Goal: Task Accomplishment & Management: Use online tool/utility

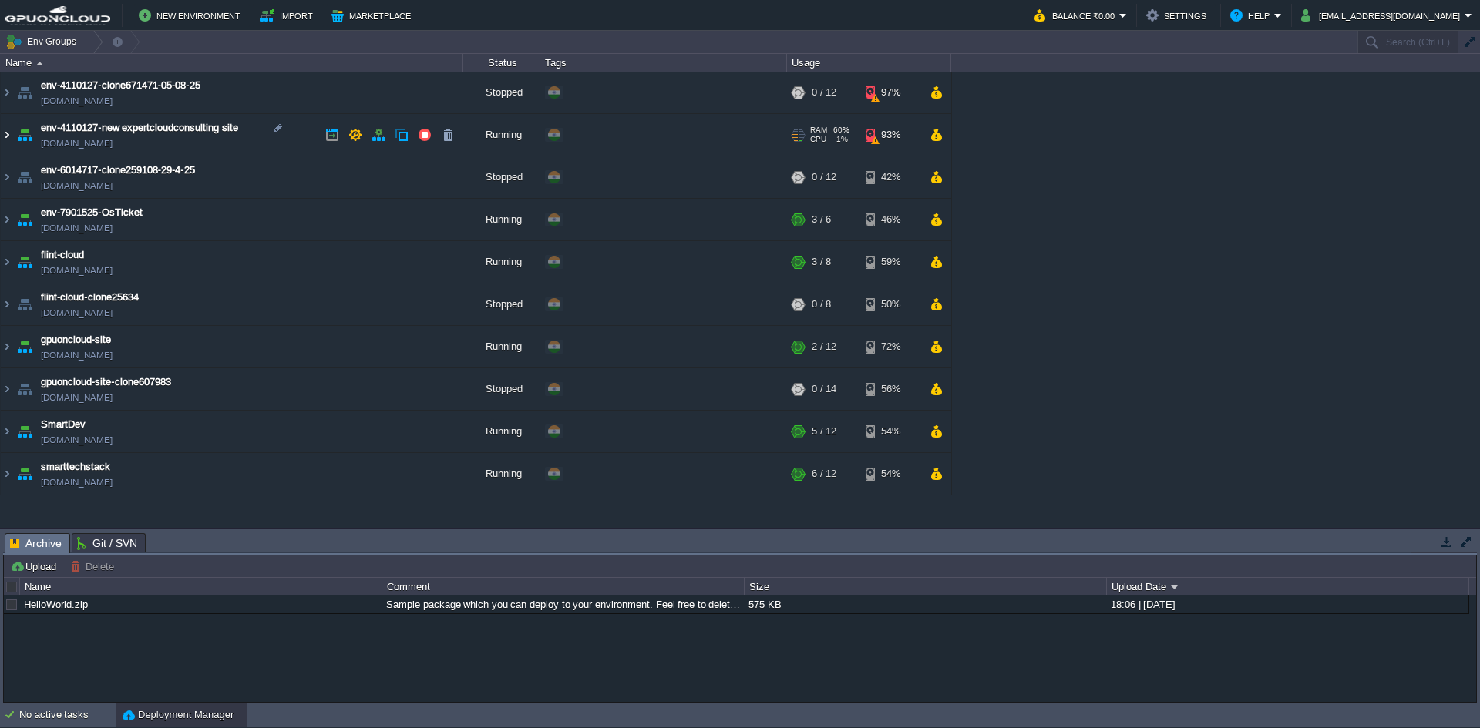
click at [8, 138] on img at bounding box center [7, 135] width 12 height 42
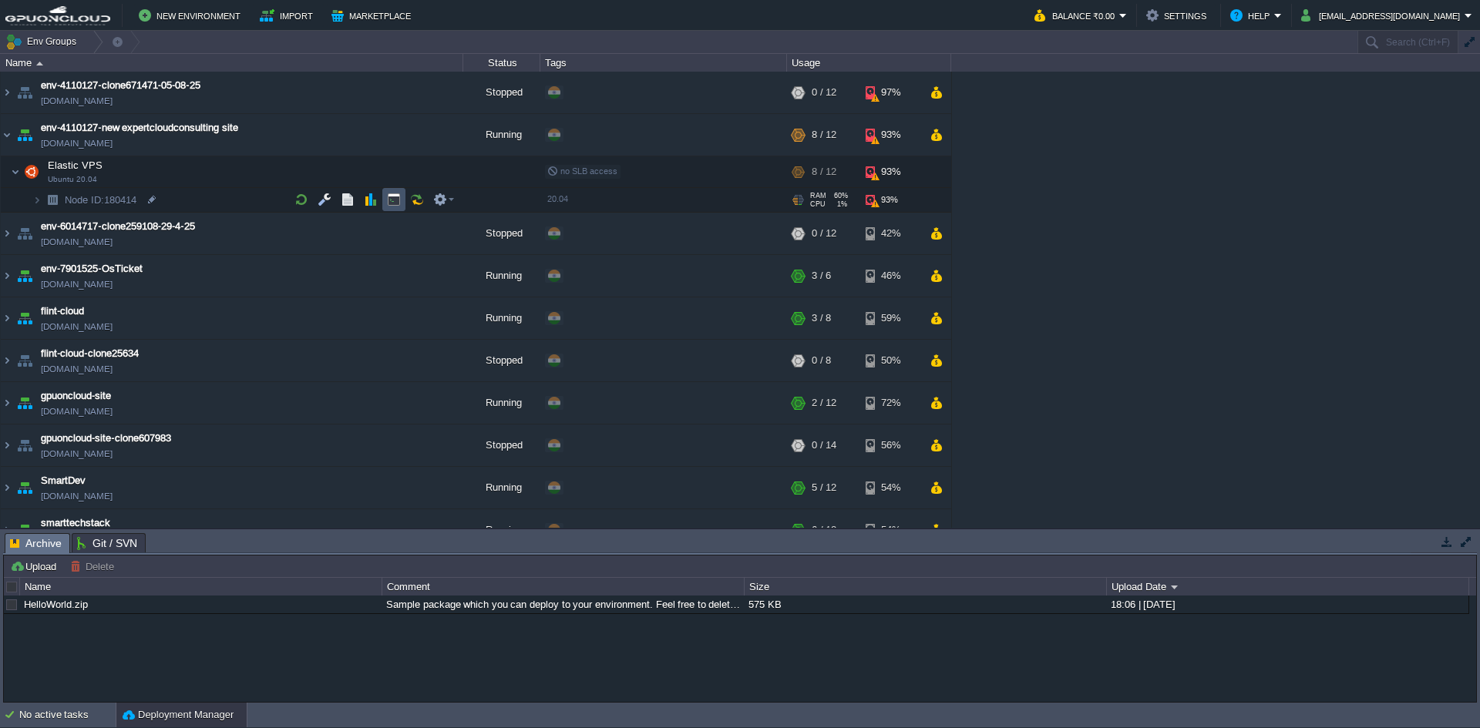
click at [391, 194] on button "button" at bounding box center [394, 200] width 14 height 14
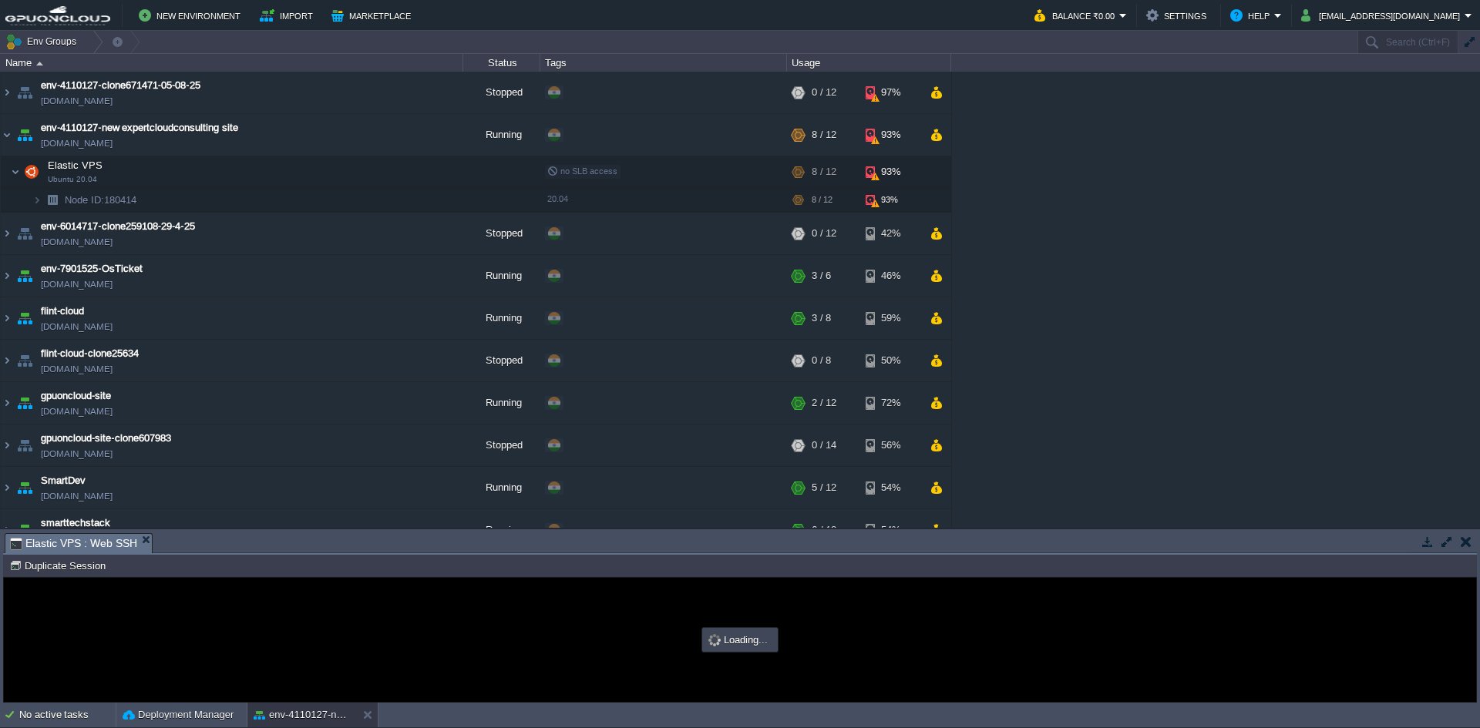
click at [1445, 546] on button "button" at bounding box center [1447, 542] width 14 height 14
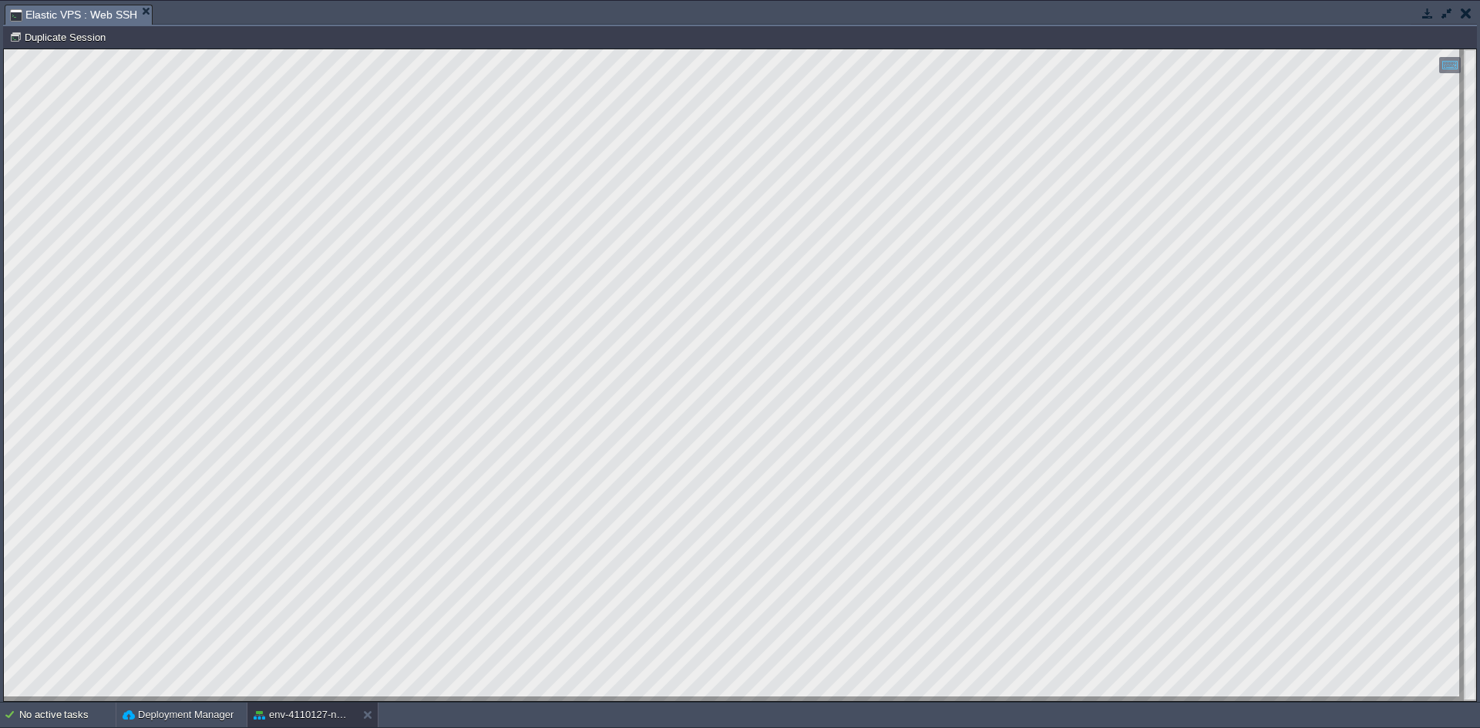
type input "#000000"
click at [1421, 10] on button "button" at bounding box center [1427, 13] width 14 height 14
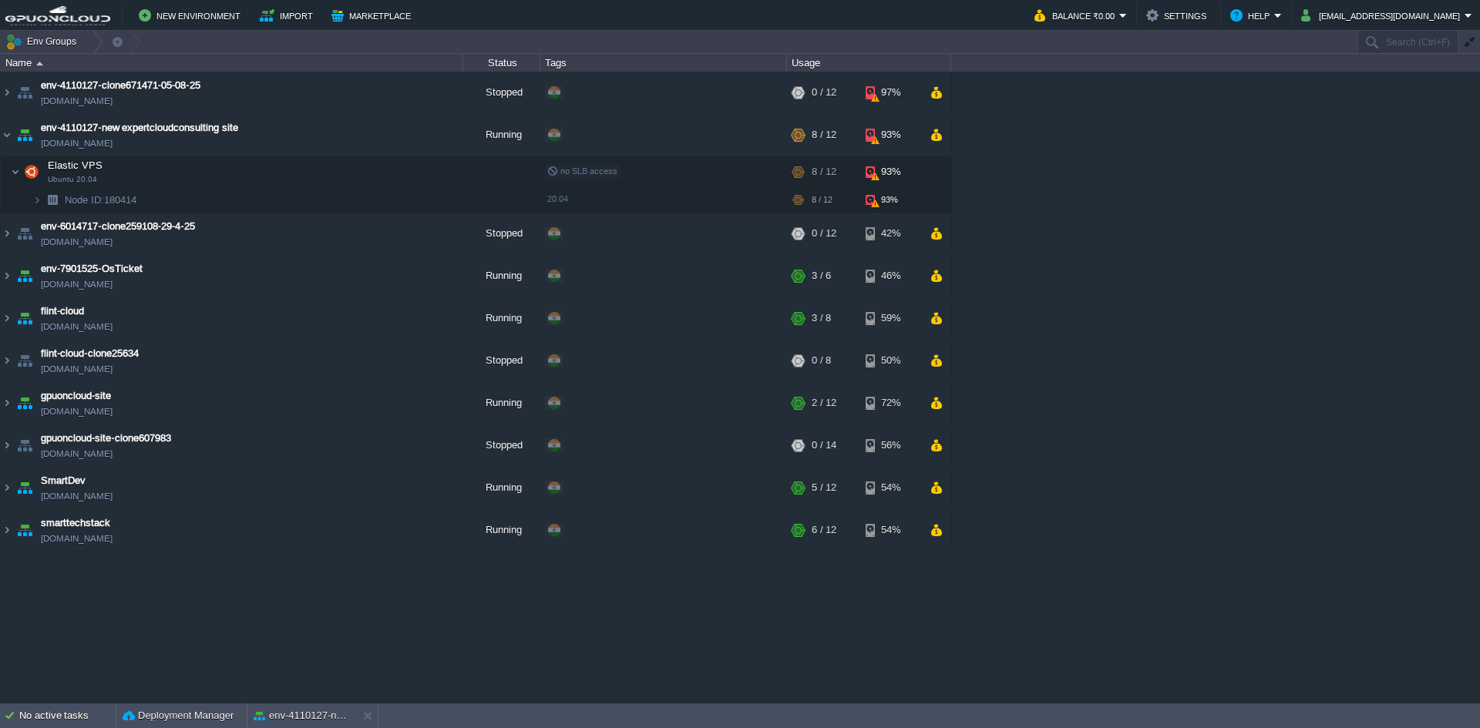
click at [1110, 281] on div "env-4110127-clone671471-05-08-25 [DOMAIN_NAME] Stopped + Add to Env Group RAM 0…" at bounding box center [740, 387] width 1480 height 630
click at [302, 709] on button "env-4110127-new expertcloudconsulting site" at bounding box center [302, 715] width 97 height 15
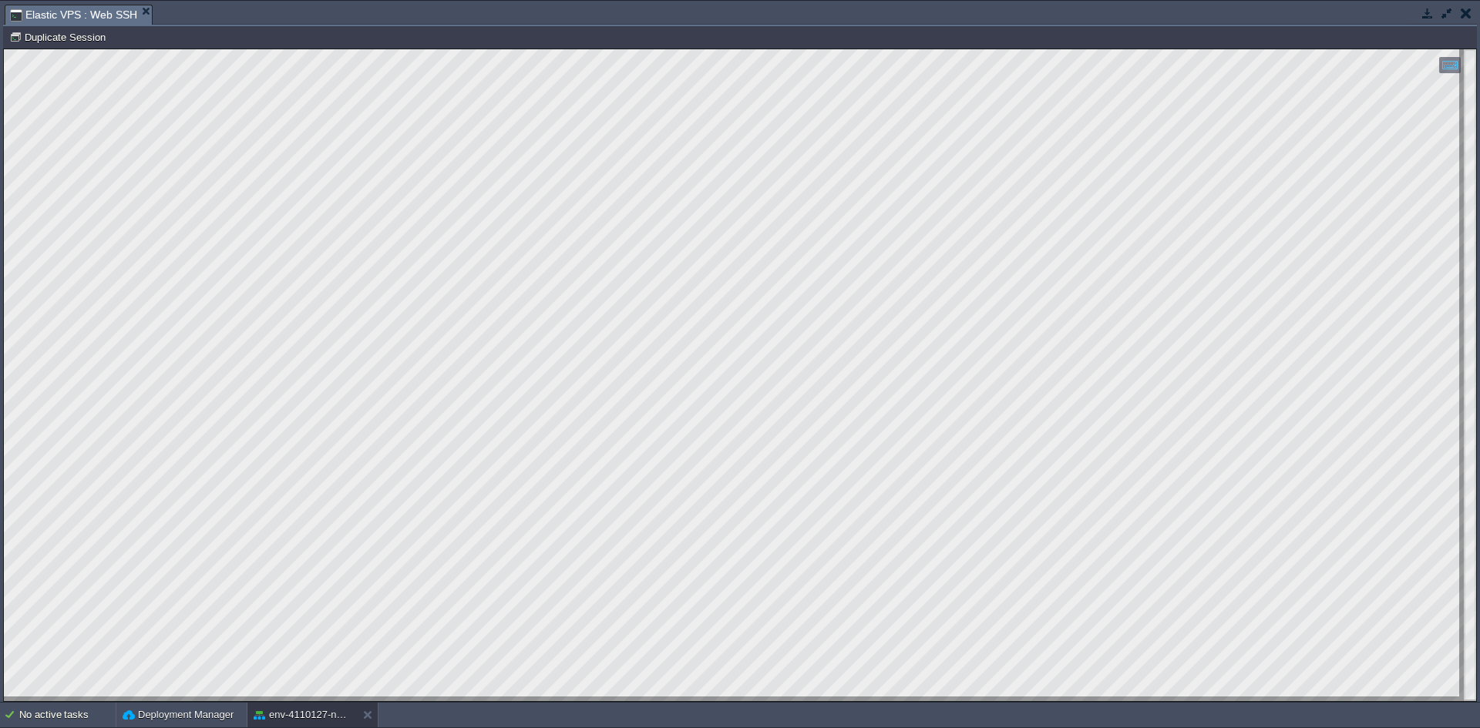
click at [1430, 15] on button "button" at bounding box center [1427, 13] width 14 height 14
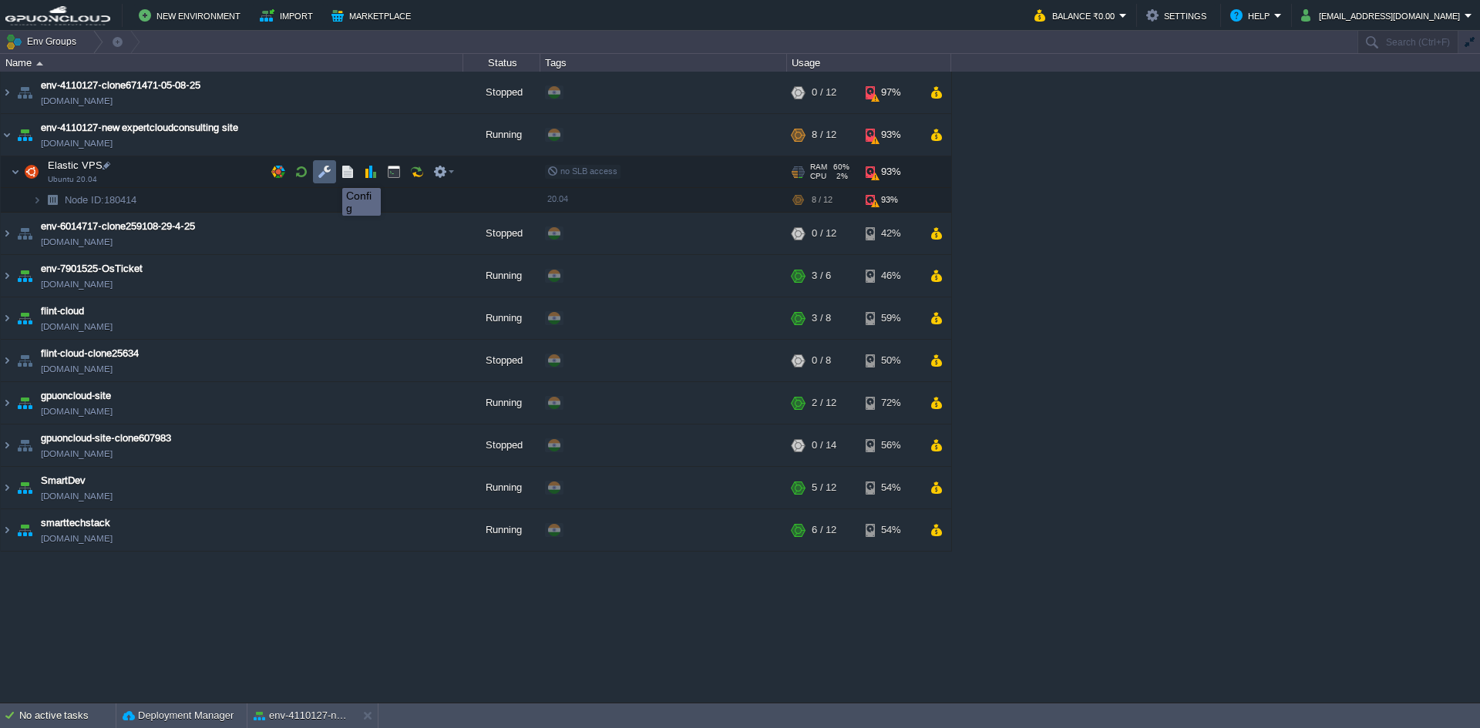
click at [326, 175] on button "button" at bounding box center [324, 172] width 14 height 14
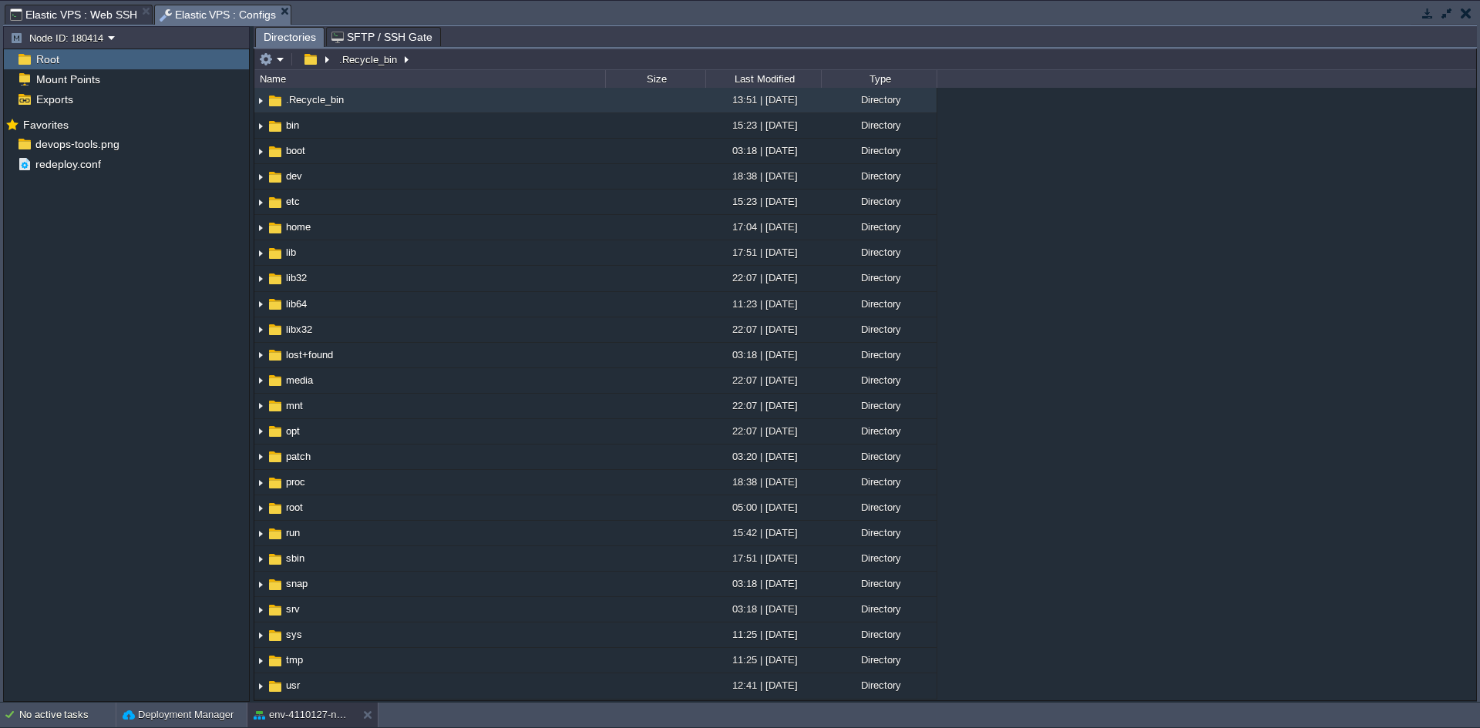
click at [83, 9] on span "Elastic VPS : Web SSH" at bounding box center [73, 14] width 127 height 18
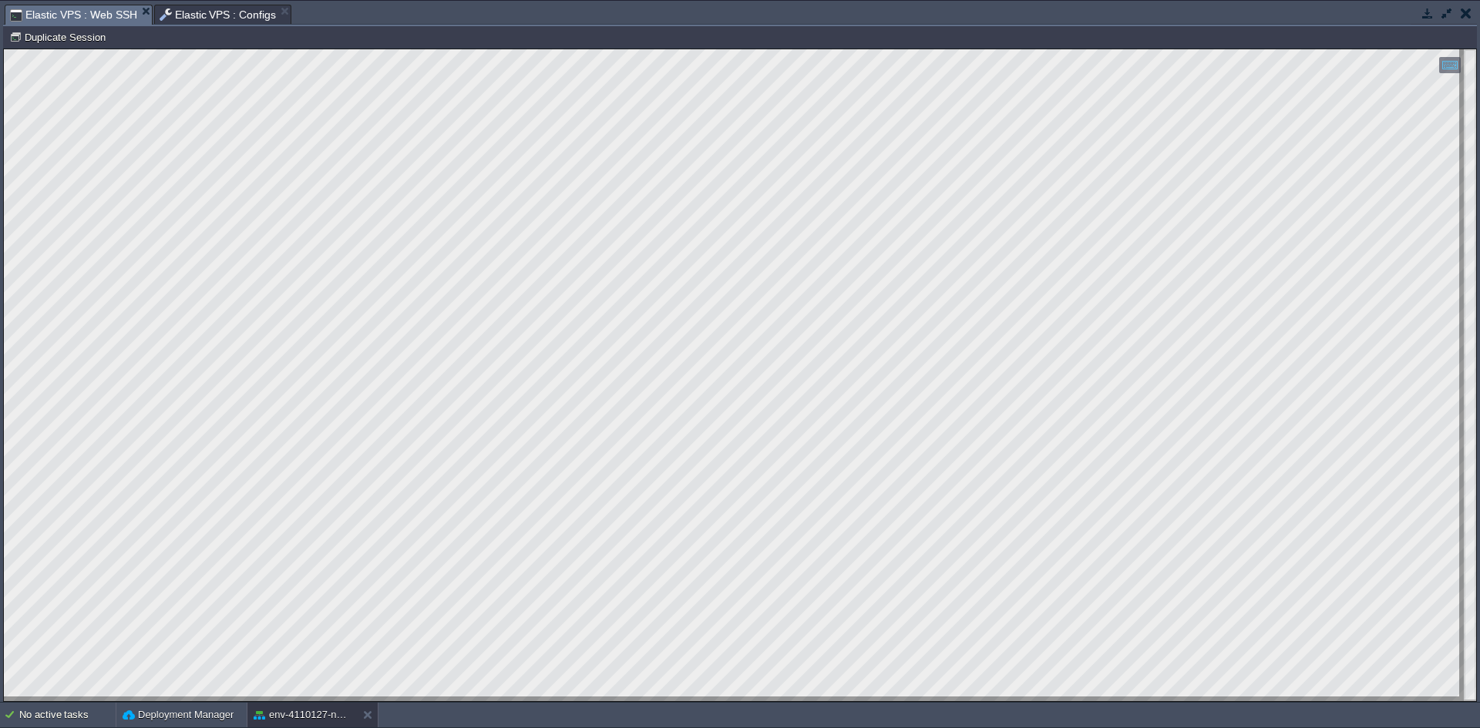
click at [1466, 16] on button "button" at bounding box center [1465, 13] width 11 height 14
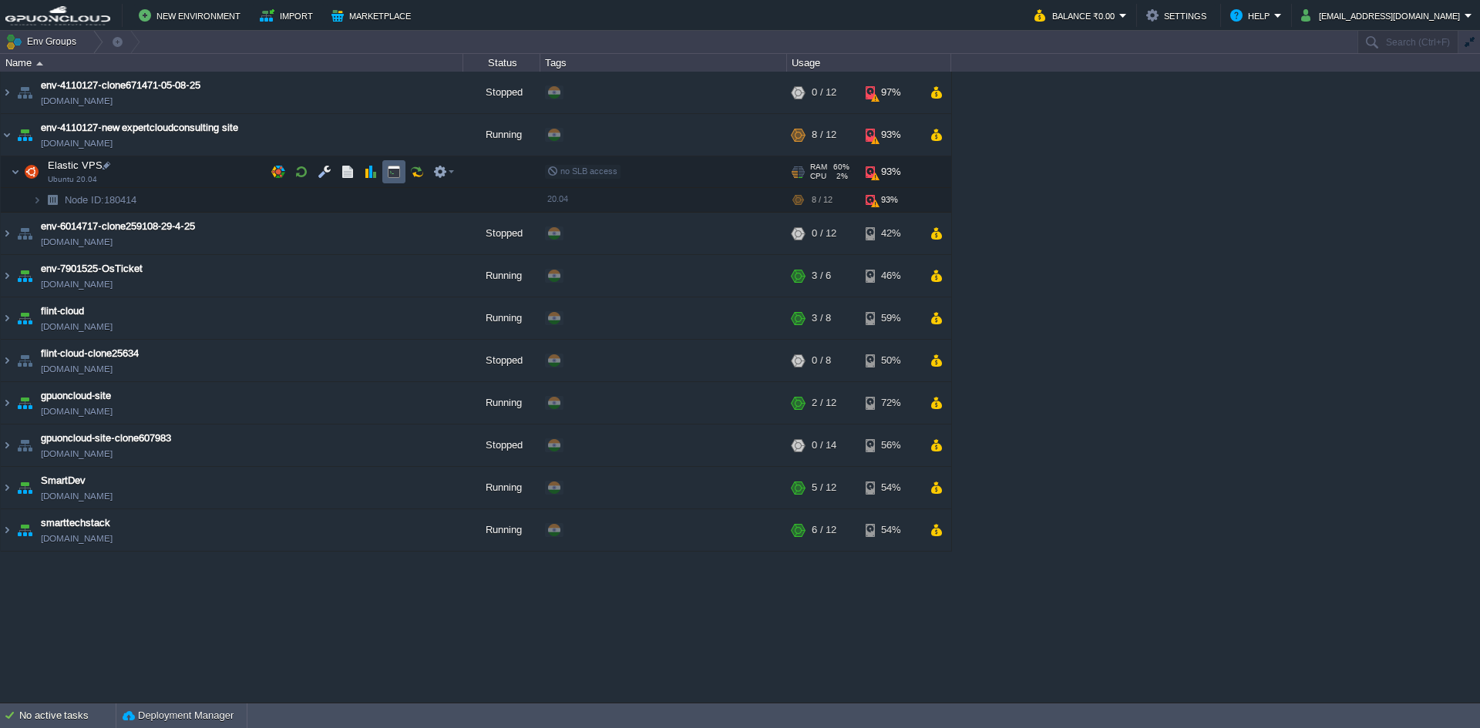
click at [399, 170] on button "button" at bounding box center [394, 172] width 14 height 14
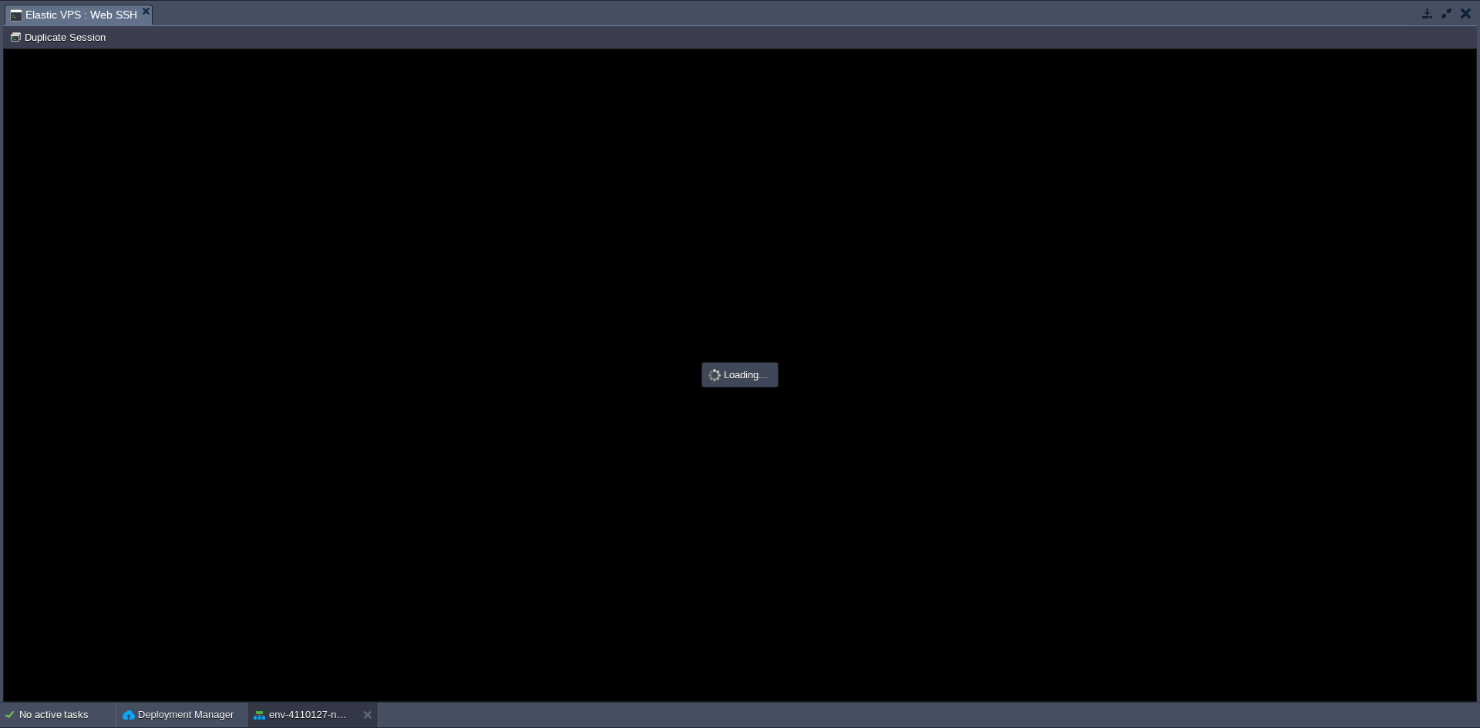
type input "#000000"
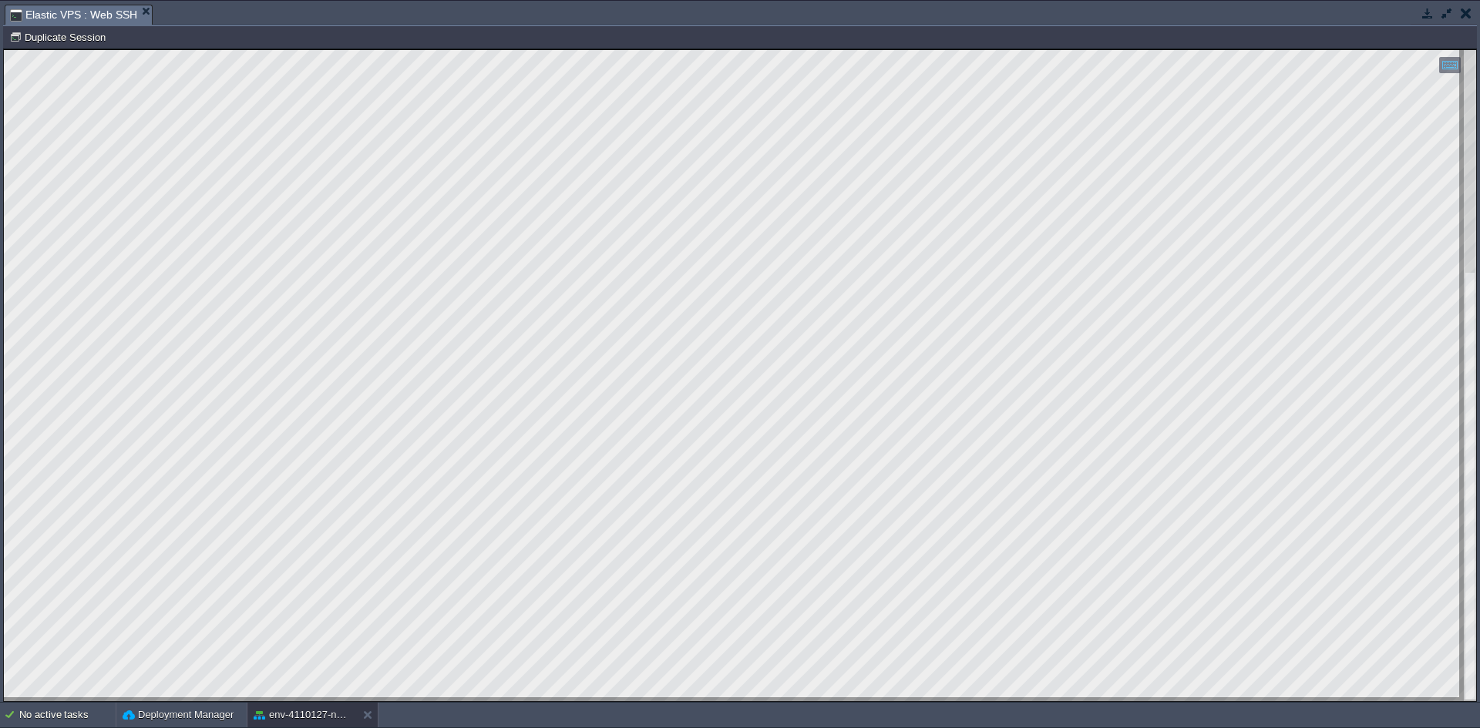
click at [1423, 11] on button "button" at bounding box center [1427, 13] width 14 height 14
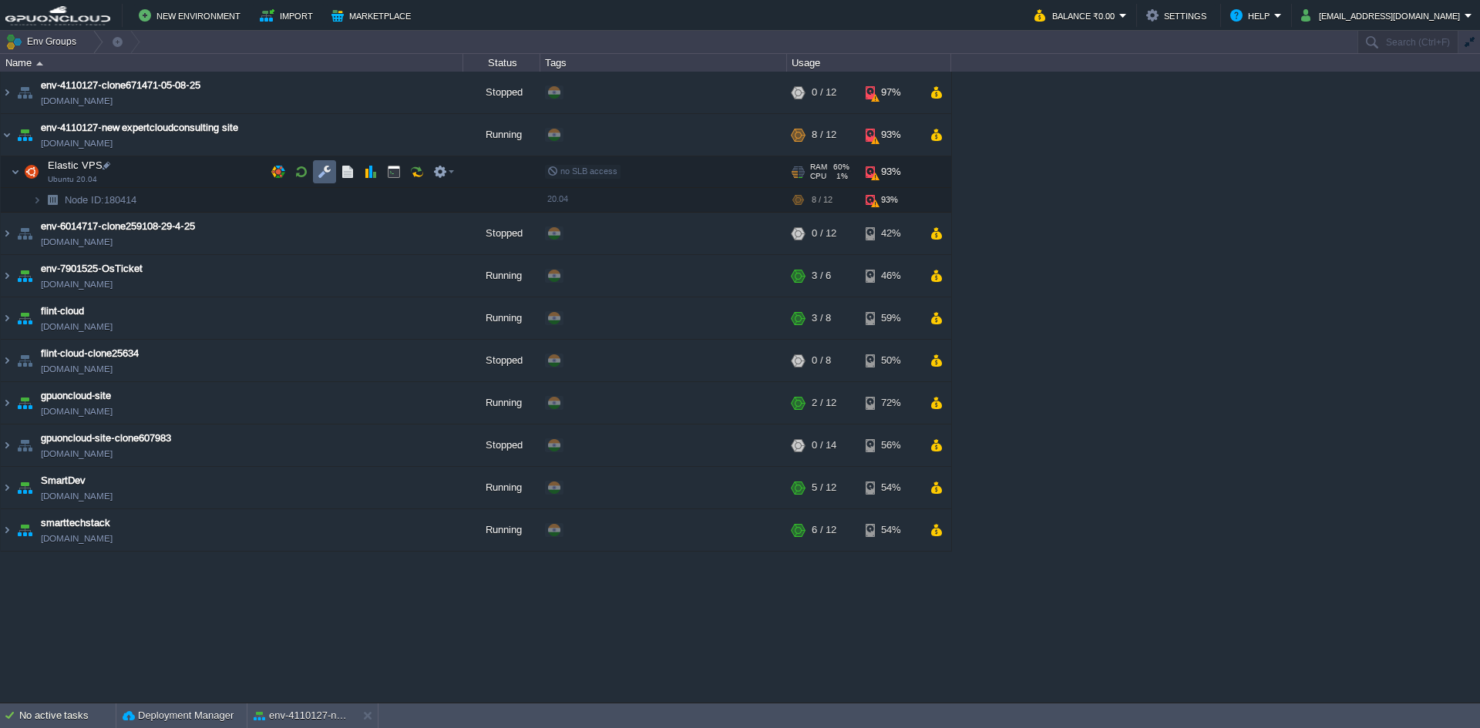
click at [325, 168] on button "button" at bounding box center [324, 172] width 14 height 14
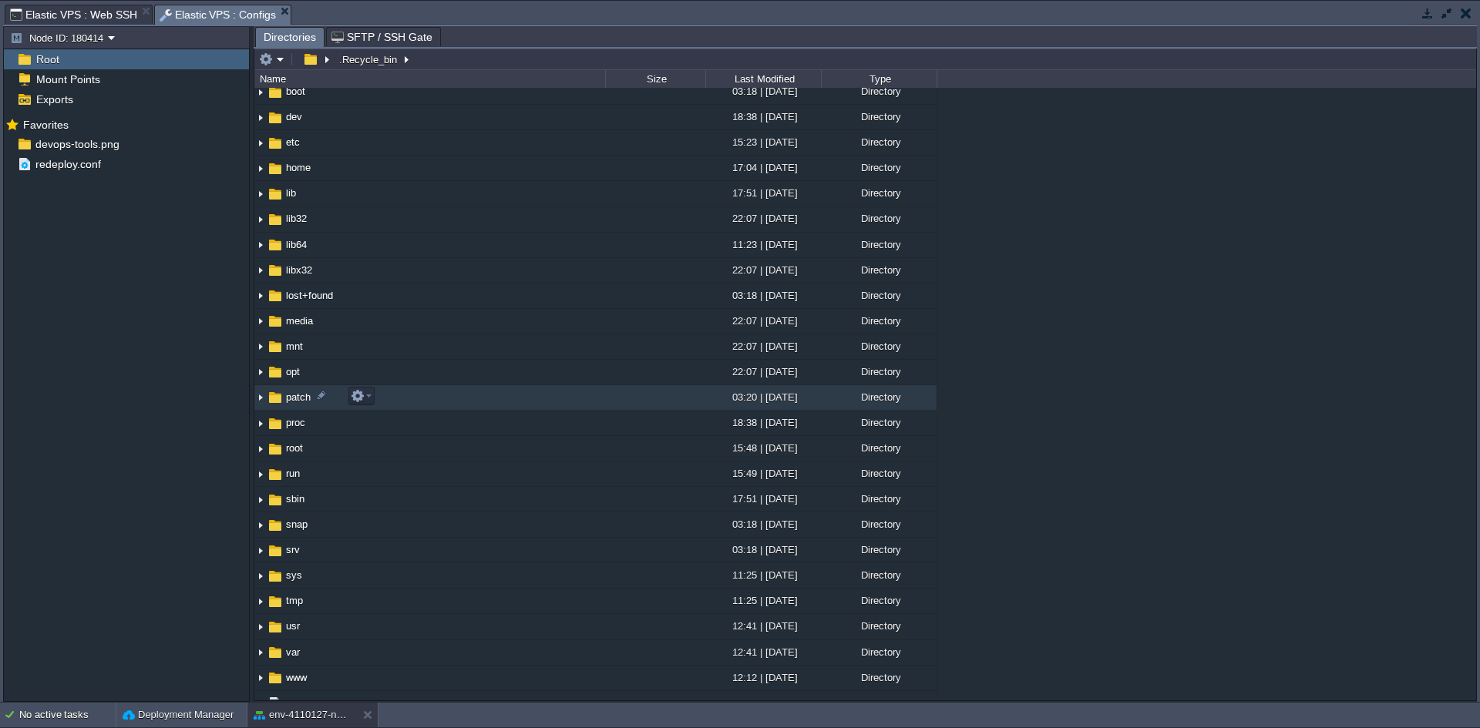
scroll to position [246, 0]
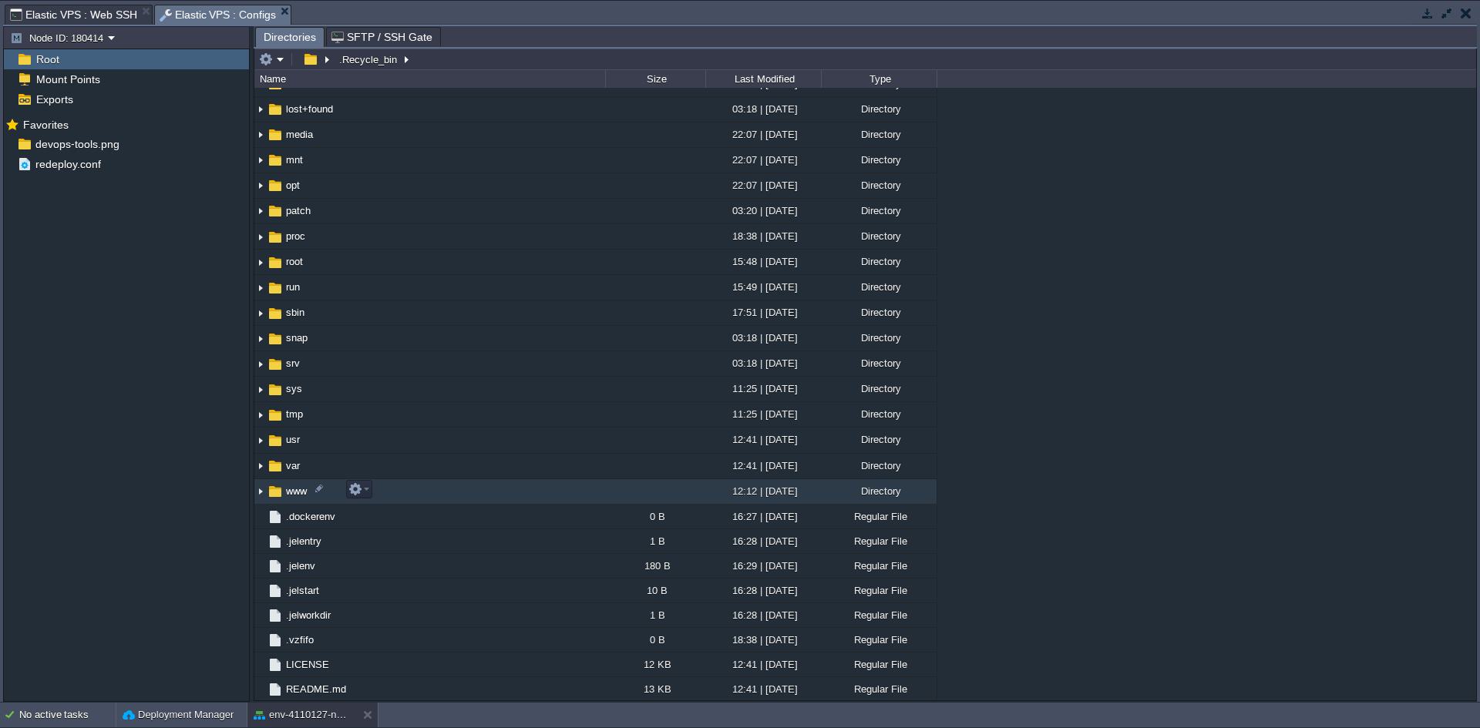
click at [260, 490] on img at bounding box center [260, 492] width 12 height 24
click at [297, 487] on span "www" at bounding box center [296, 491] width 25 height 13
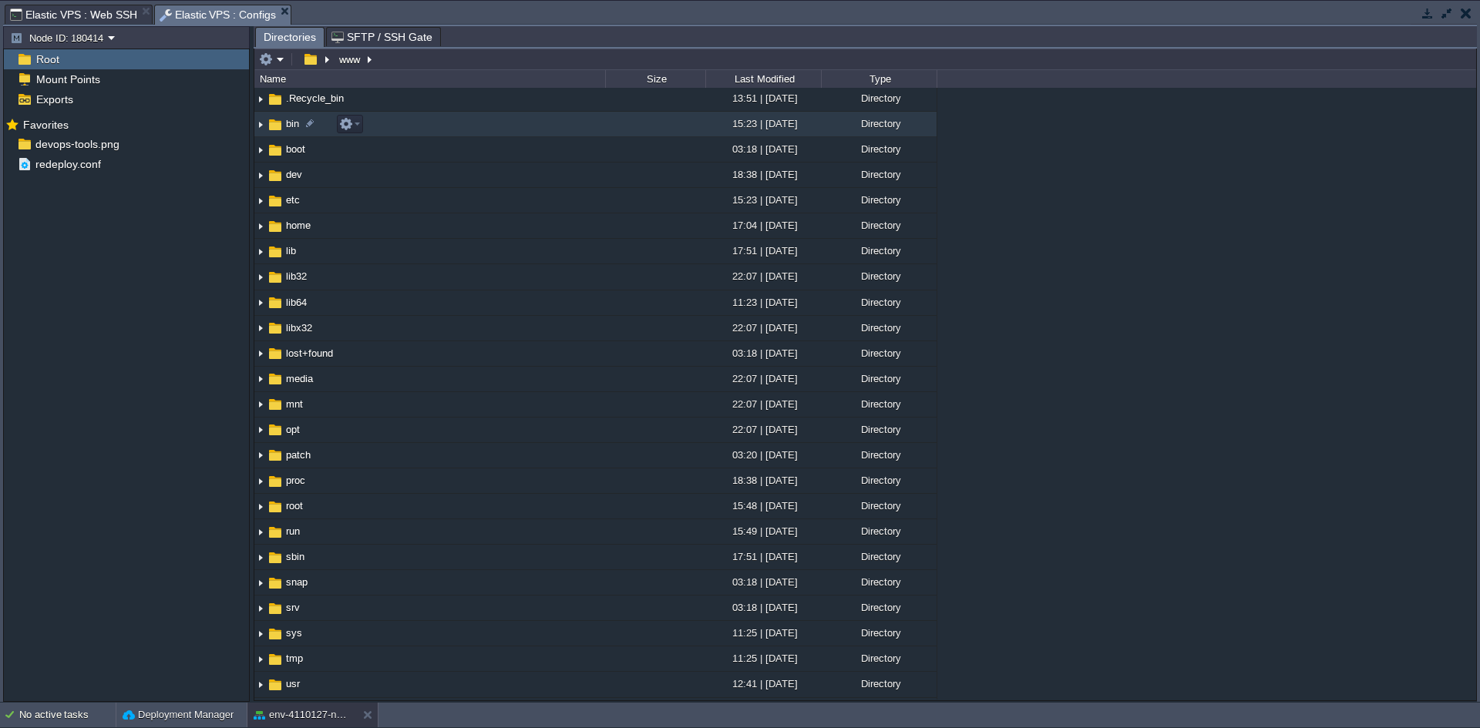
scroll to position [0, 0]
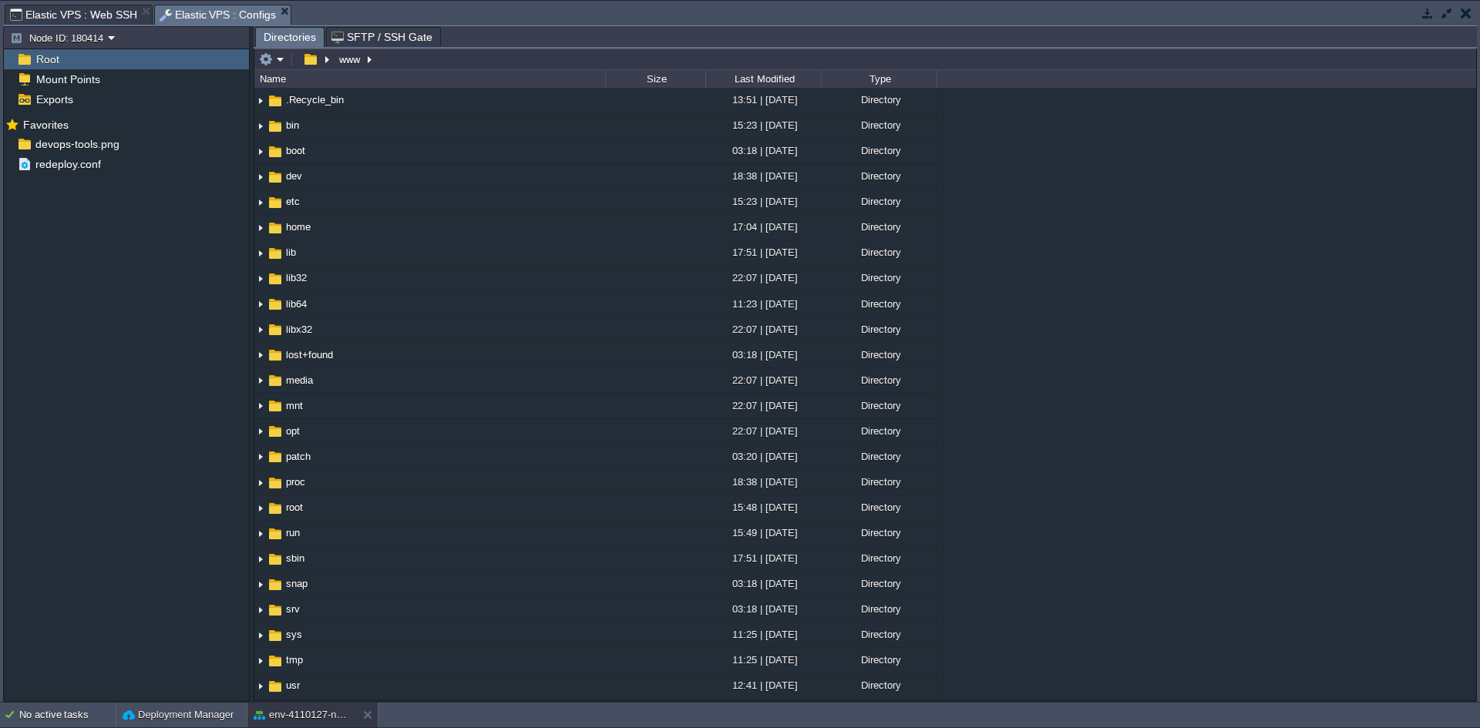
type input "/www"
click at [416, 63] on input "/www" at bounding box center [864, 60] width 1221 height 22
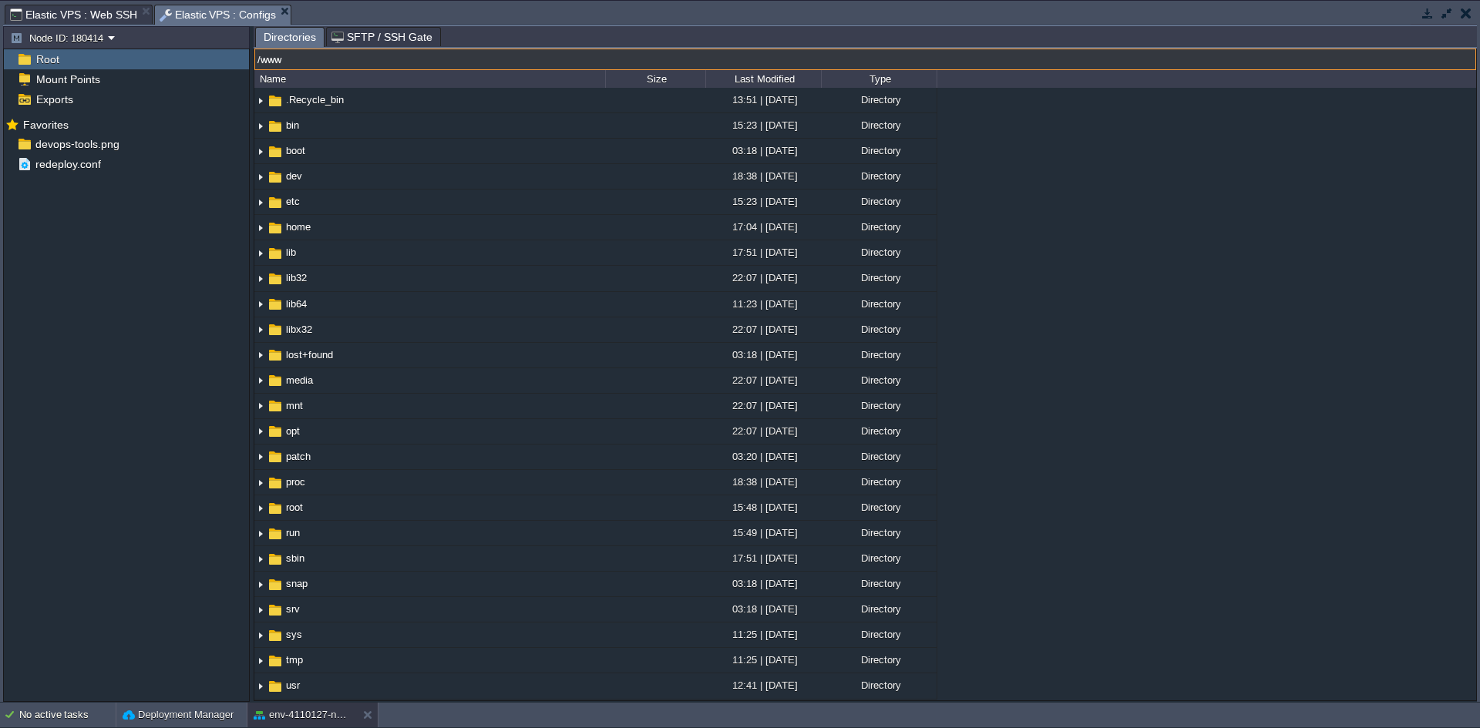
click at [416, 63] on input "/www" at bounding box center [864, 60] width 1221 height 22
click at [287, 39] on span "Directories" at bounding box center [290, 37] width 52 height 19
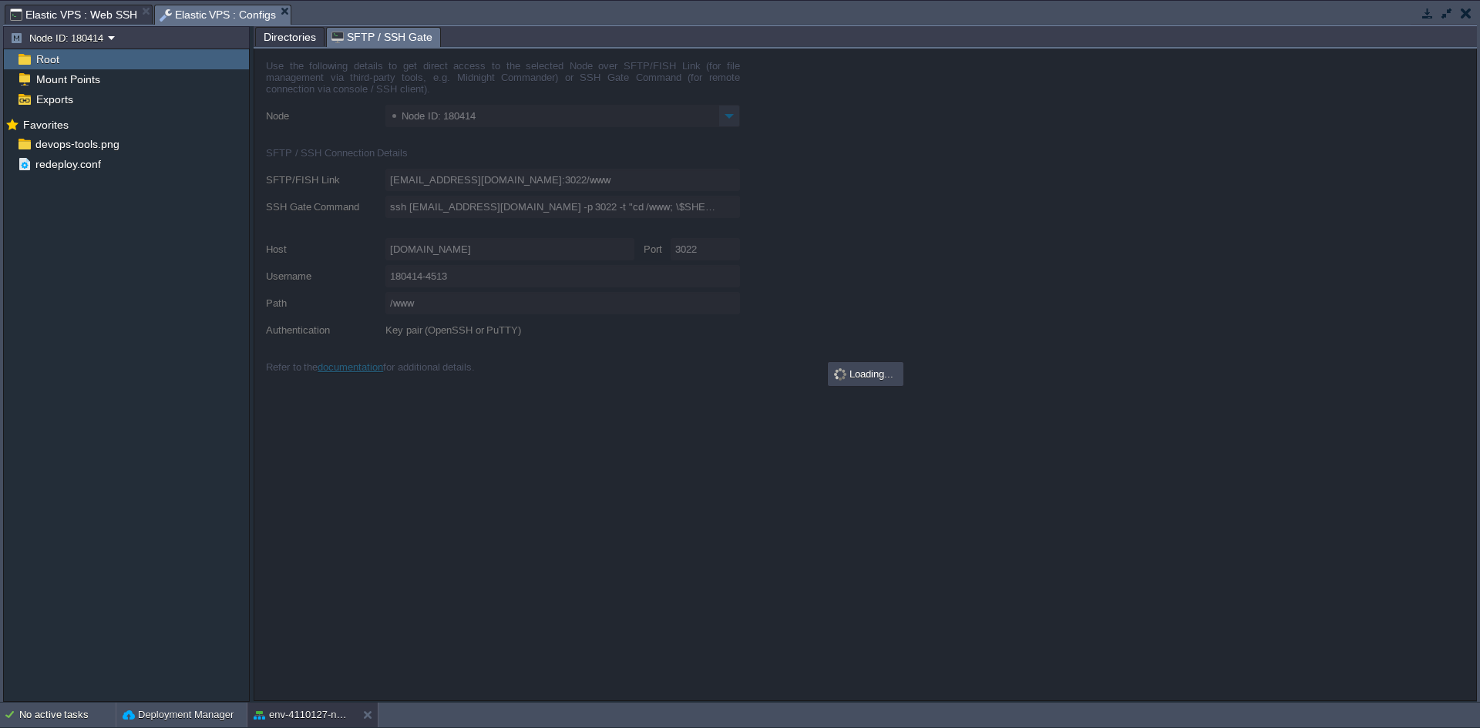
click at [354, 37] on span "SFTP / SSH Gate" at bounding box center [381, 37] width 101 height 19
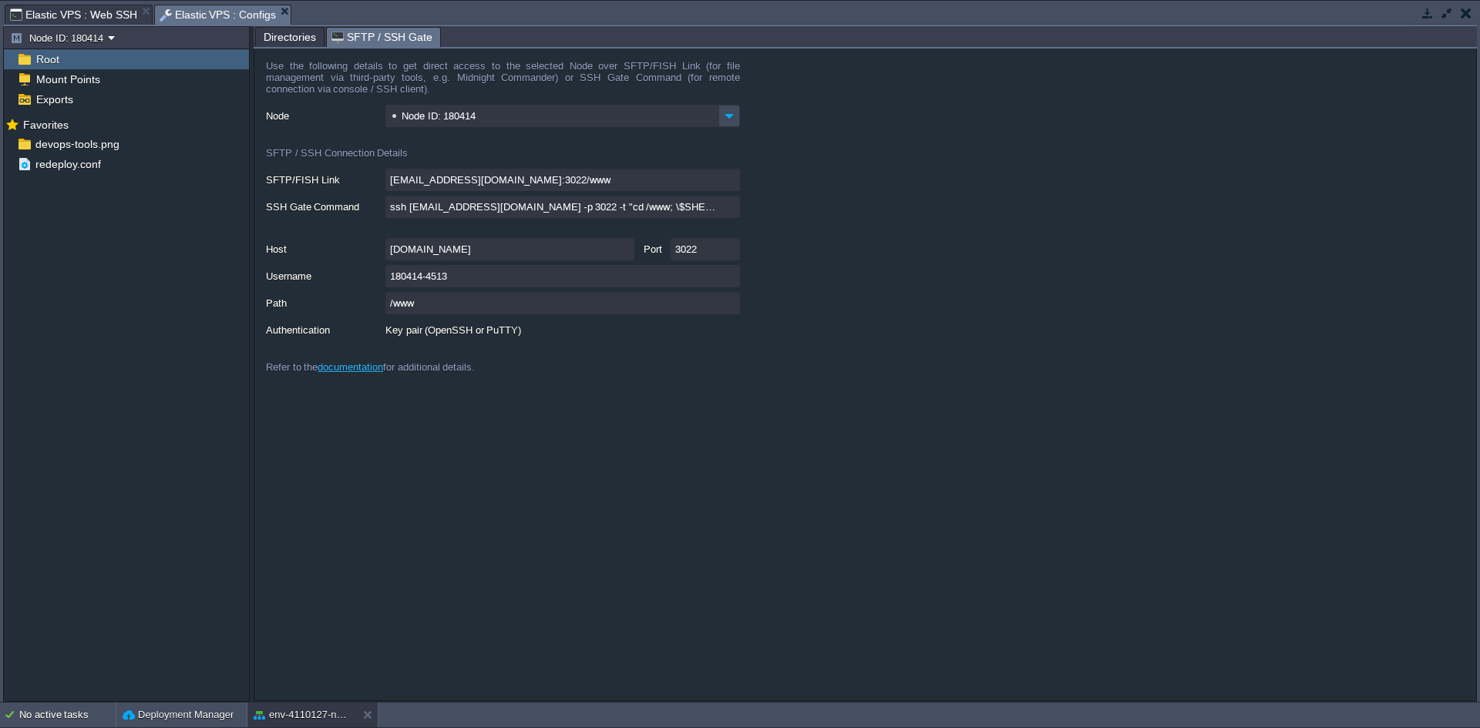
click at [301, 40] on span "Directories" at bounding box center [290, 37] width 52 height 18
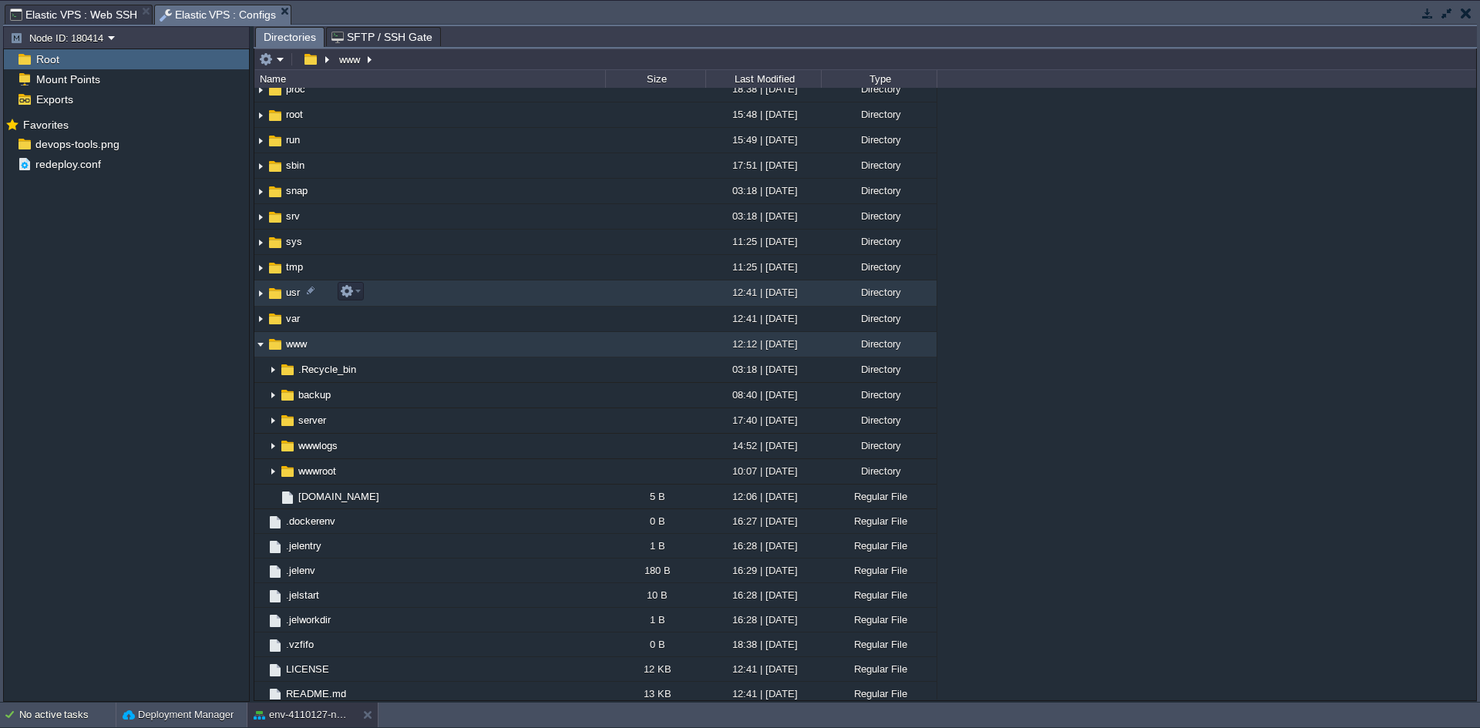
scroll to position [398, 0]
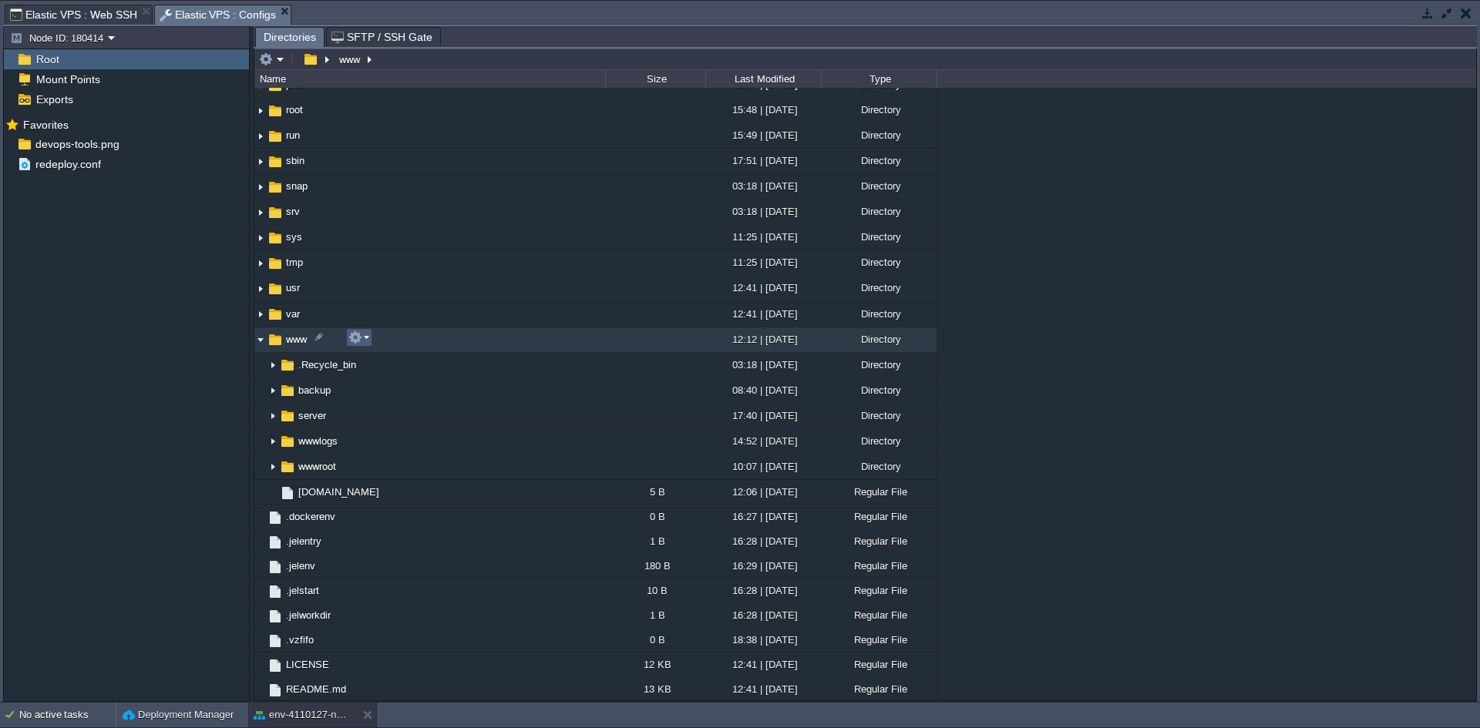
click at [359, 338] on button "button" at bounding box center [355, 338] width 14 height 14
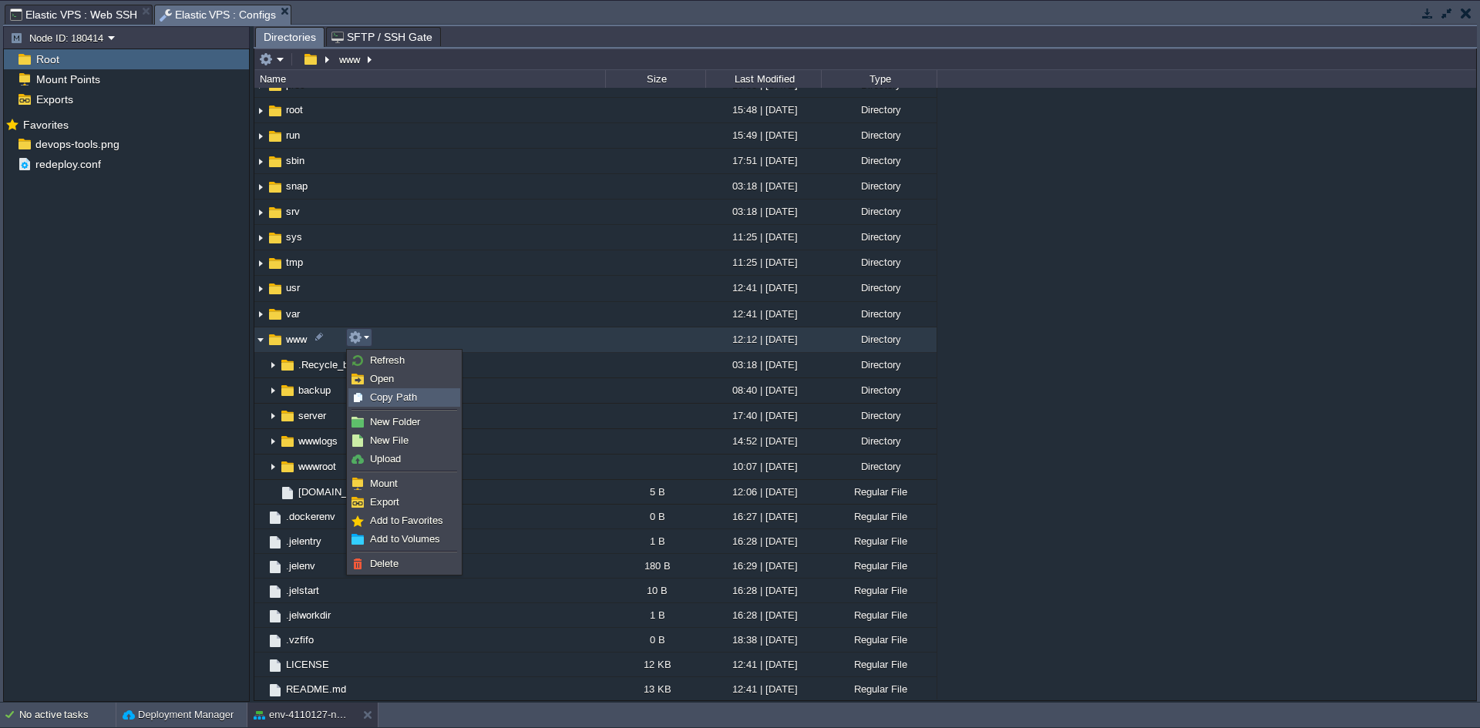
click at [407, 401] on span "Copy Path" at bounding box center [393, 397] width 47 height 12
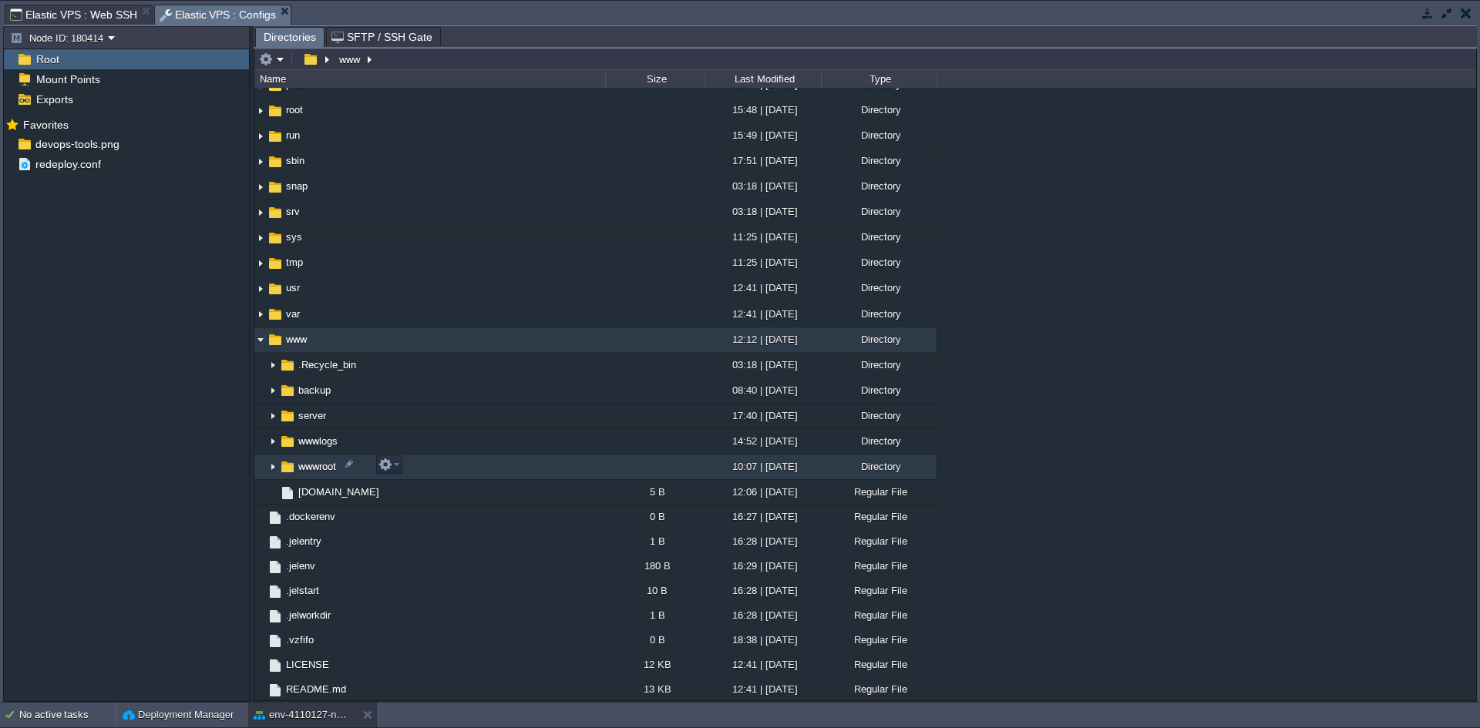
click at [272, 465] on img at bounding box center [273, 467] width 12 height 24
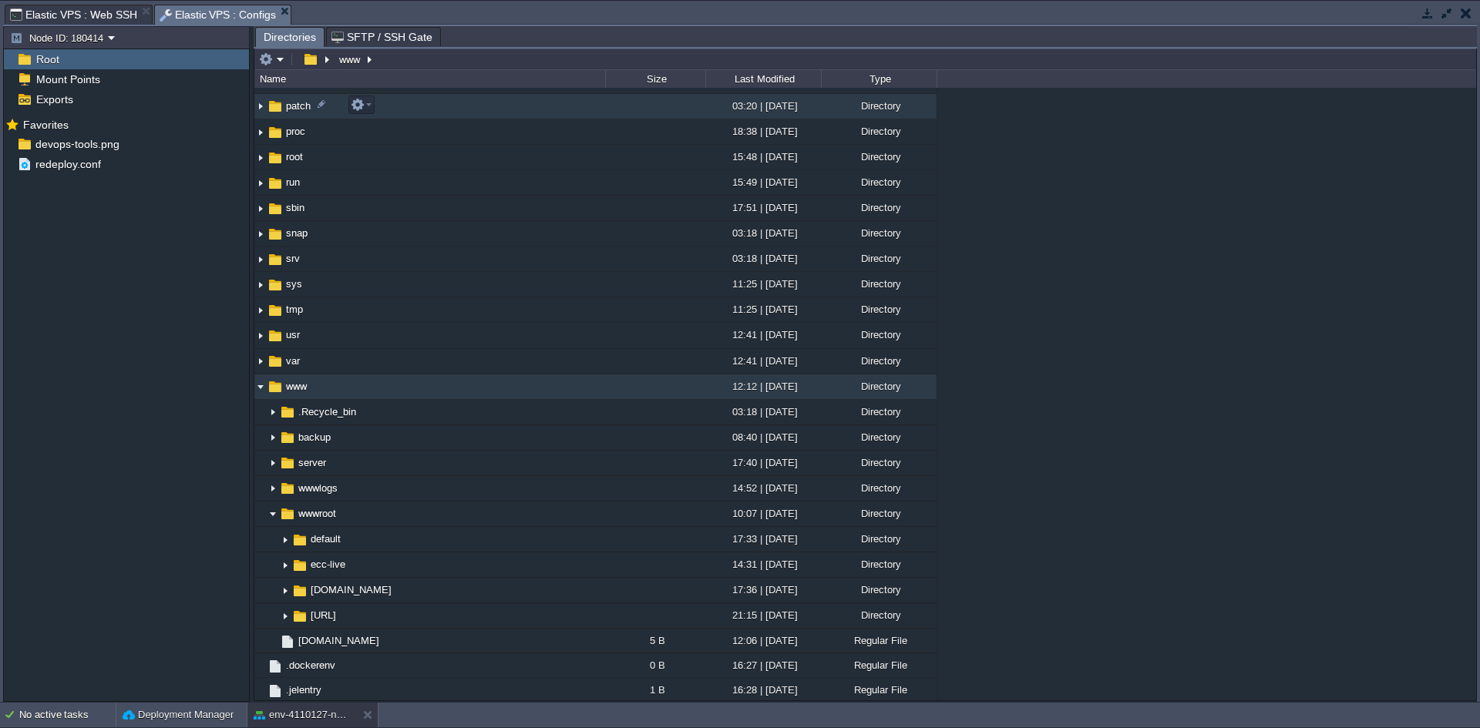
scroll to position [499, 0]
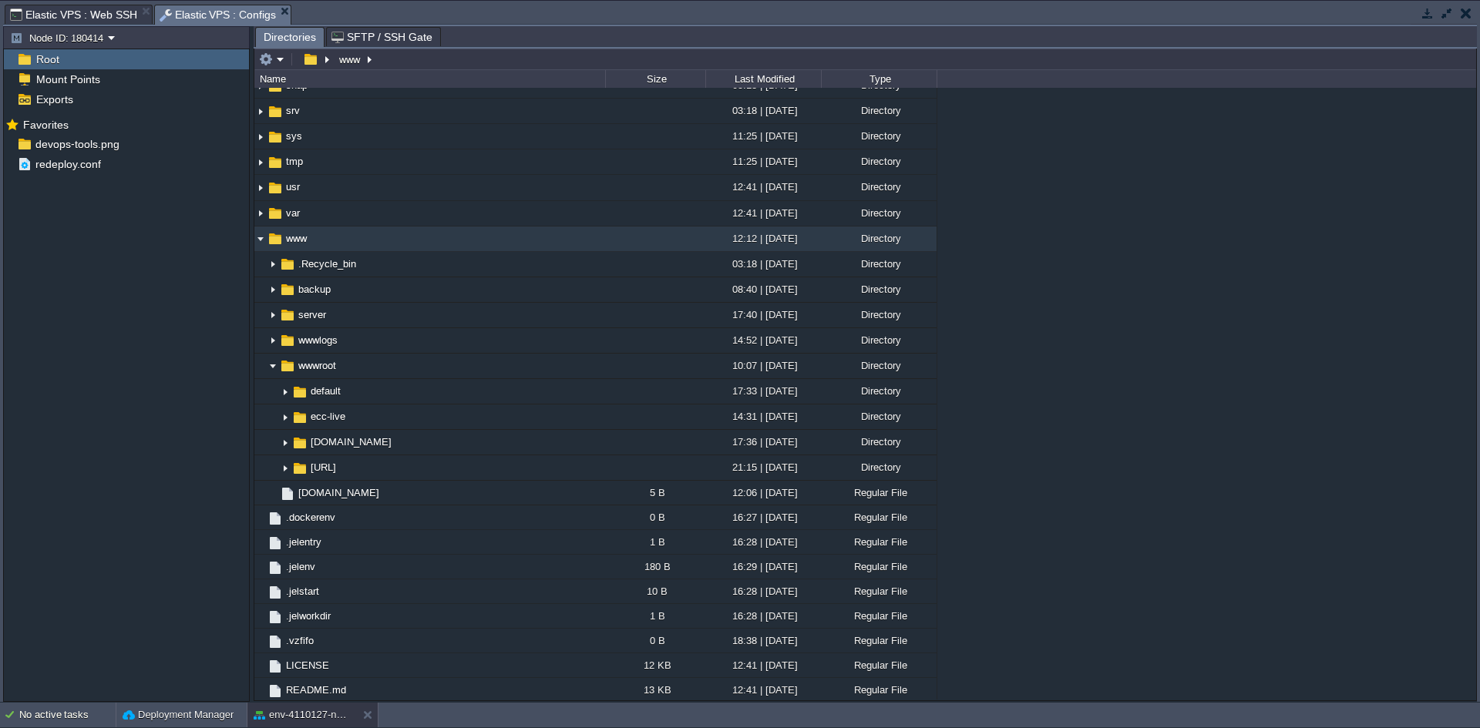
click at [85, 14] on span "Elastic VPS : Web SSH" at bounding box center [73, 14] width 127 height 18
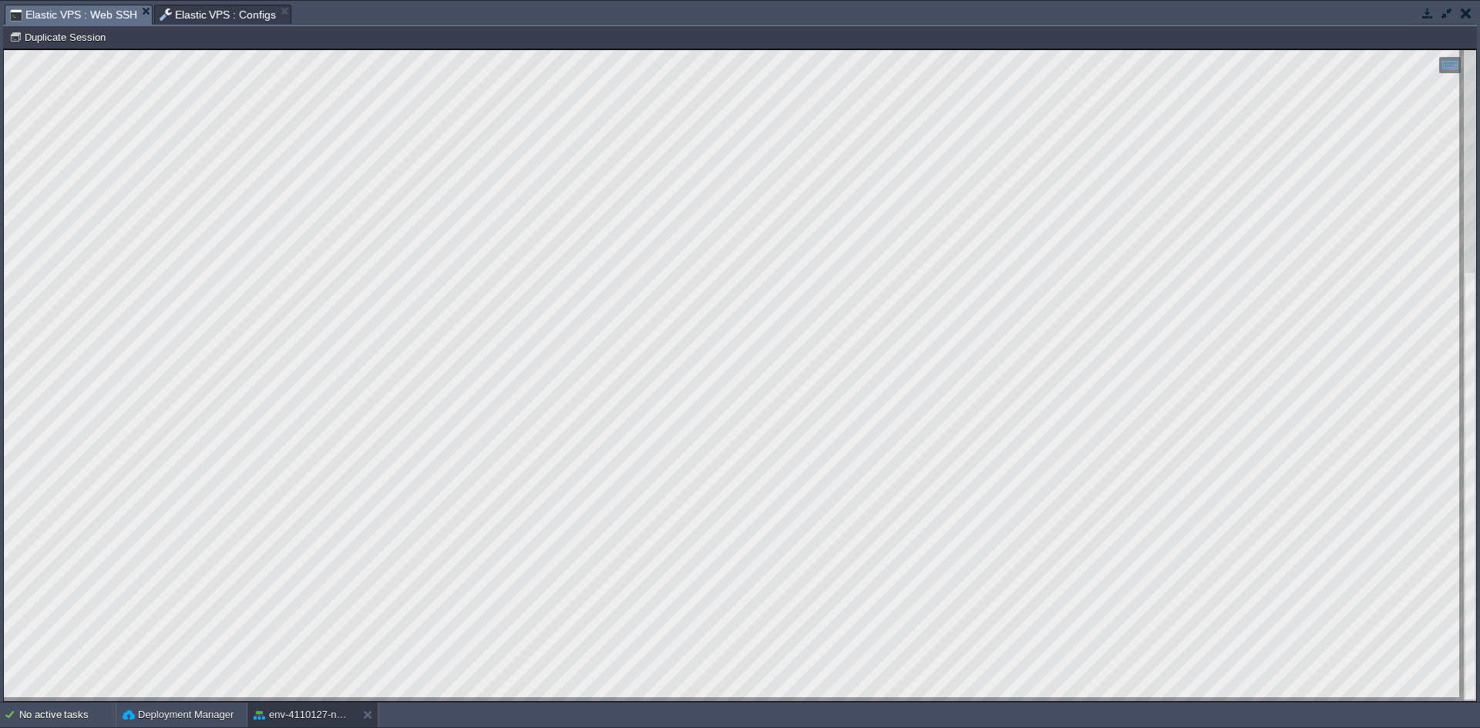
click at [442, 699] on div at bounding box center [740, 375] width 1472 height 651
click at [599, 49] on html "Copy: Ctrl + Shift + C Paste: Ctrl + V Settings: Ctrl + Shift + Alt 0" at bounding box center [740, 49] width 1472 height 0
click at [482, 49] on html "Copy: Ctrl + Shift + C Paste: Ctrl + V Settings: Ctrl + Shift + Alt 0" at bounding box center [740, 49] width 1472 height 0
drag, startPoint x: 7, startPoint y: 405, endPoint x: 781, endPoint y: 751, distance: 848.3
click at [781, 49] on html "Copy: Ctrl + Shift + C Paste: Ctrl + V Settings: Ctrl + Shift + Alt 0" at bounding box center [740, 49] width 1472 height 0
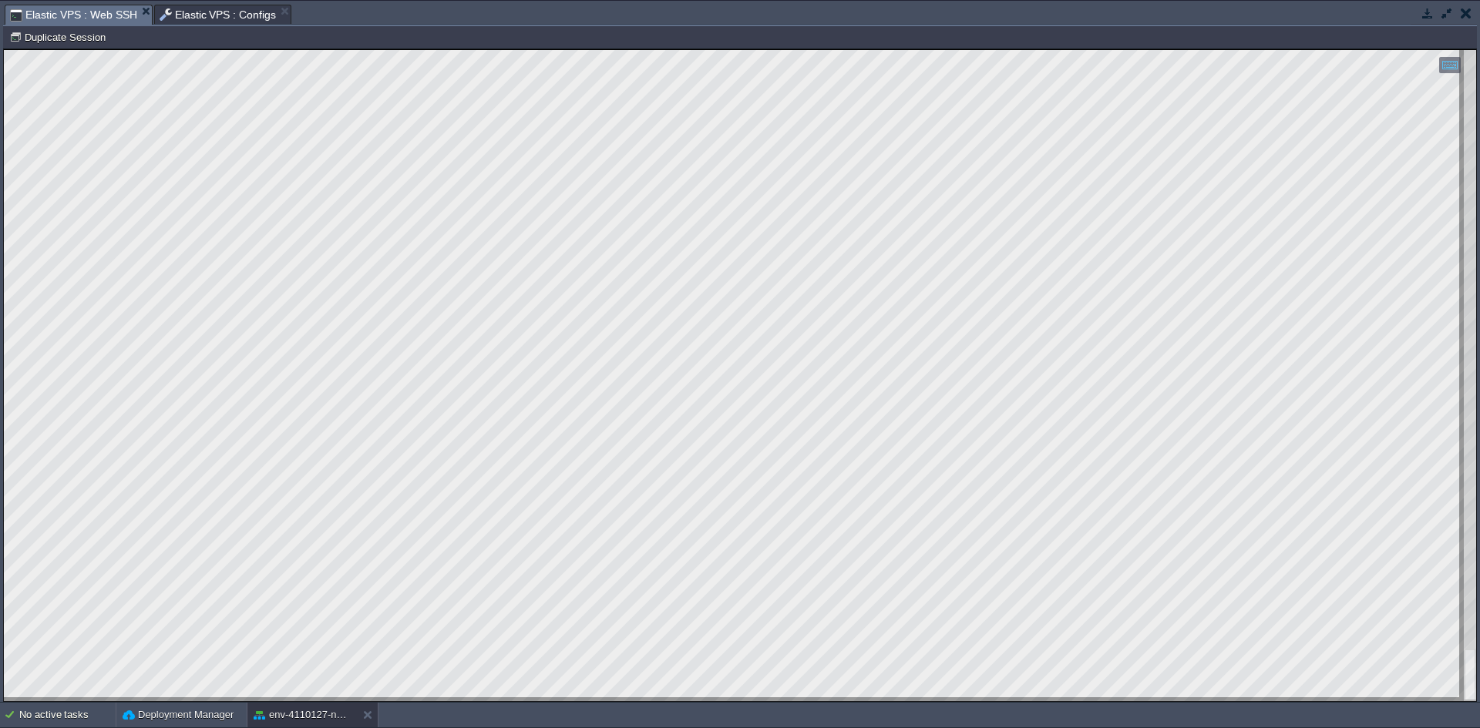
click at [4, 49] on html "Copy: Ctrl + Shift + C Paste: Ctrl + V Settings: Ctrl + Shift + Alt 0" at bounding box center [740, 49] width 1472 height 0
click at [571, 49] on html "Copy: Ctrl + Shift + C Paste: Ctrl + V Settings: Ctrl + Shift + Alt 0" at bounding box center [740, 49] width 1472 height 0
click at [202, 6] on span "Elastic VPS : Configs" at bounding box center [218, 14] width 117 height 18
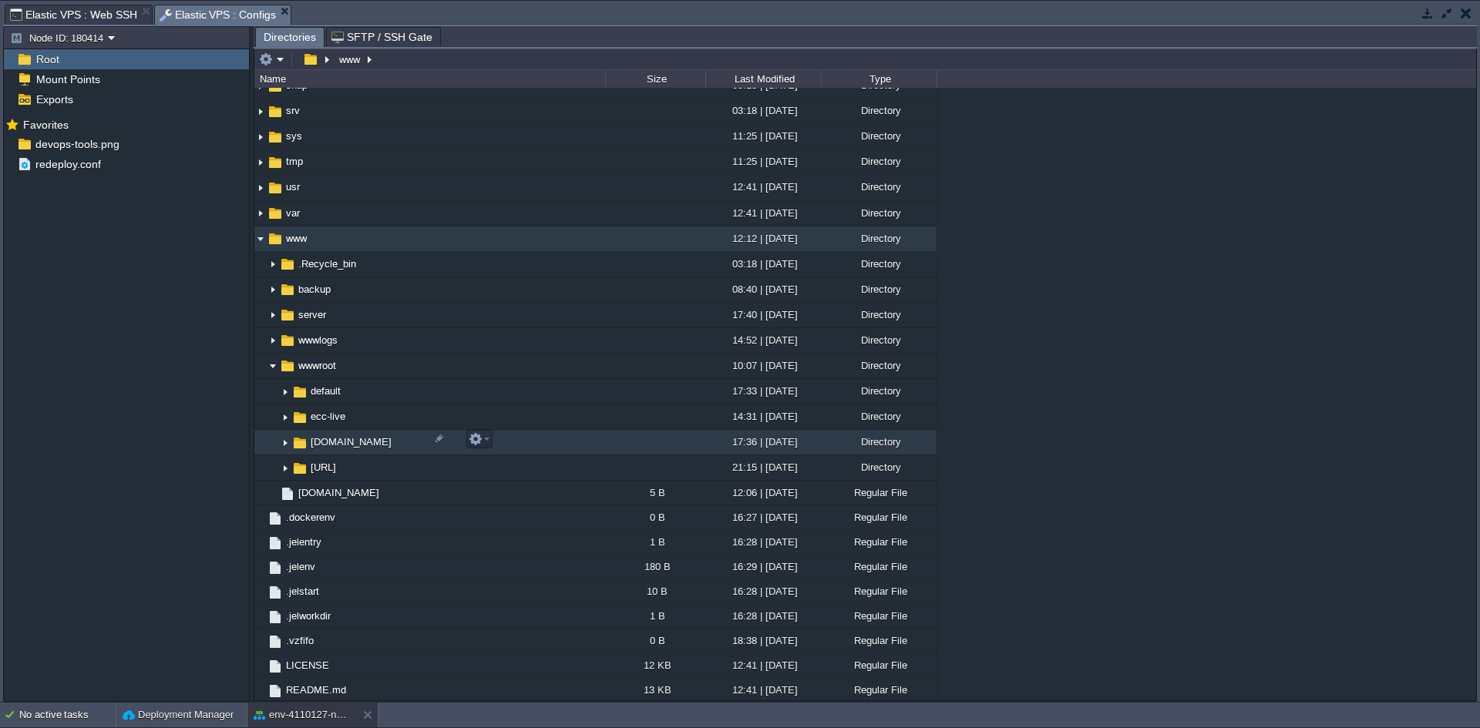
click at [284, 446] on img at bounding box center [285, 443] width 12 height 24
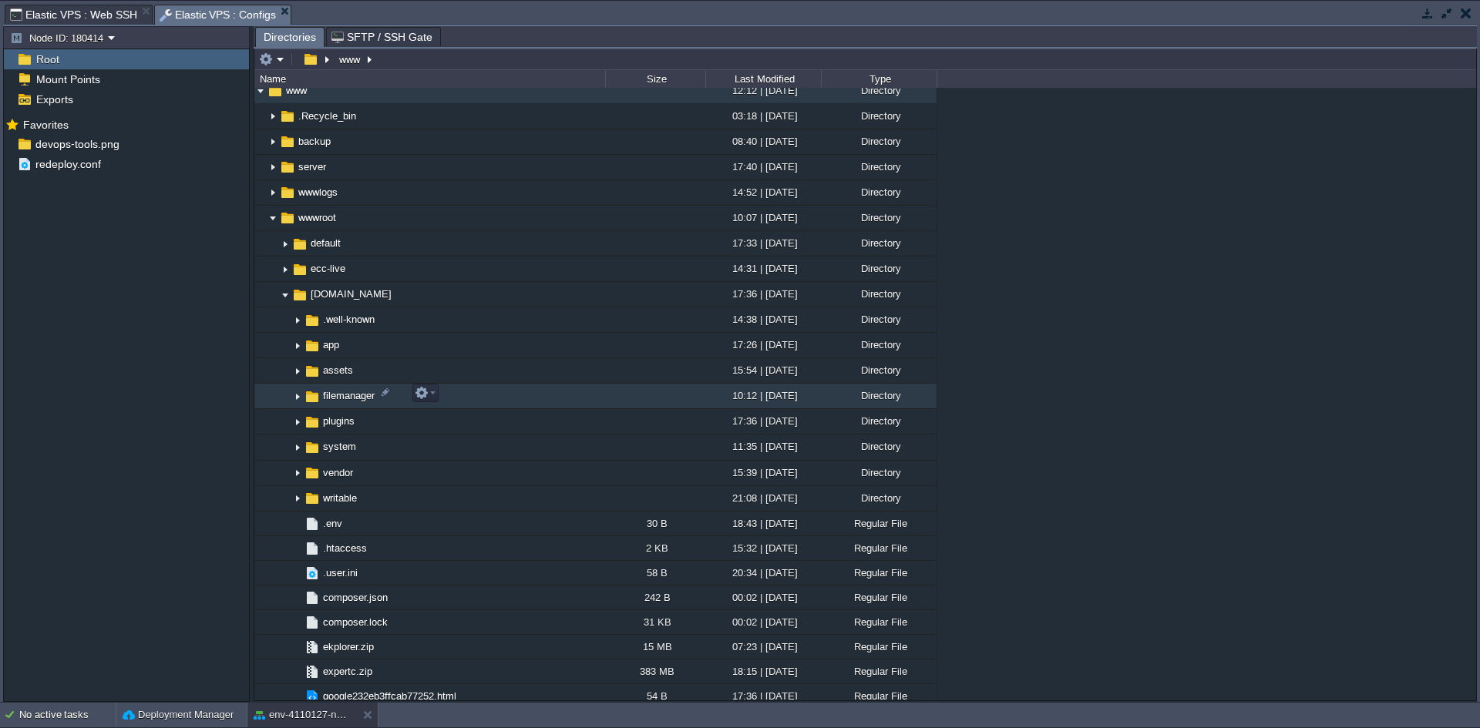
scroll to position [653, 0]
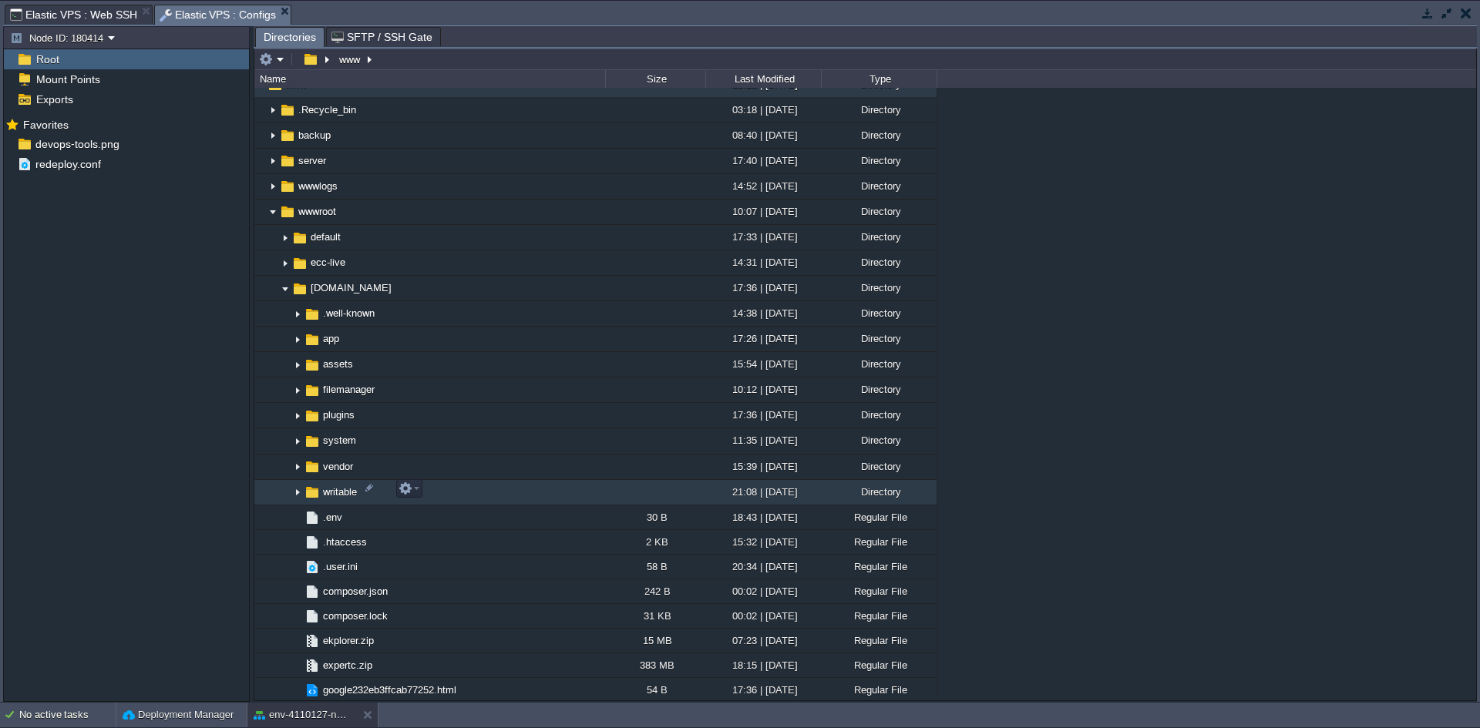
click at [294, 491] on img at bounding box center [297, 493] width 12 height 24
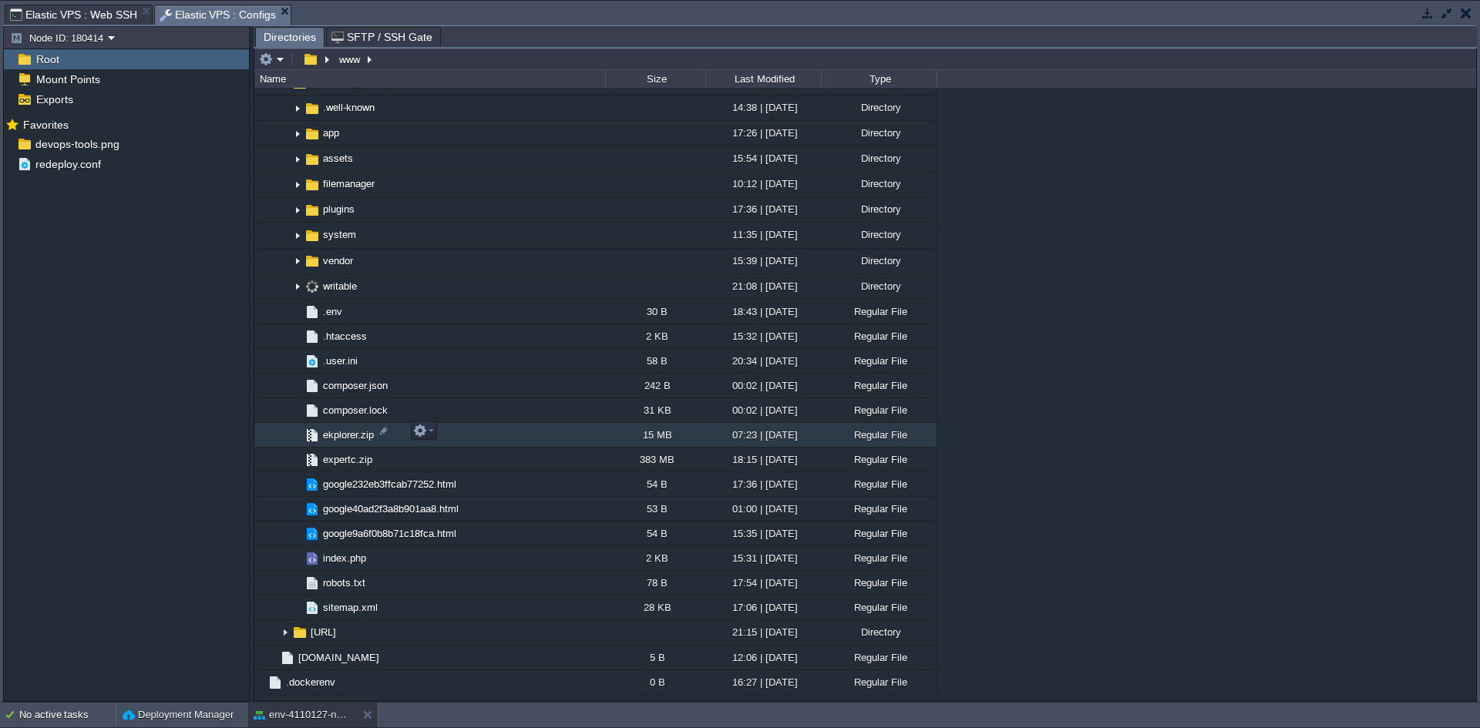
scroll to position [884, 0]
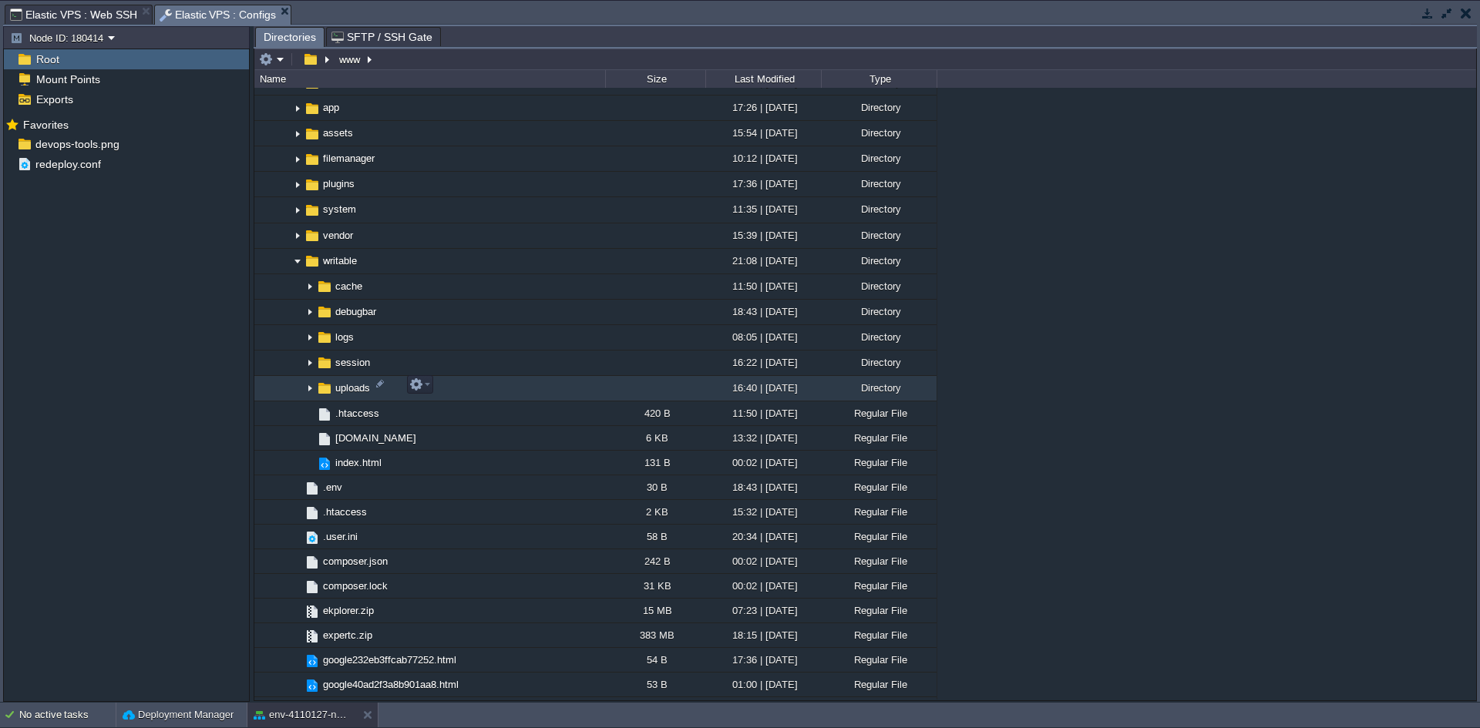
click at [311, 388] on img at bounding box center [310, 389] width 12 height 24
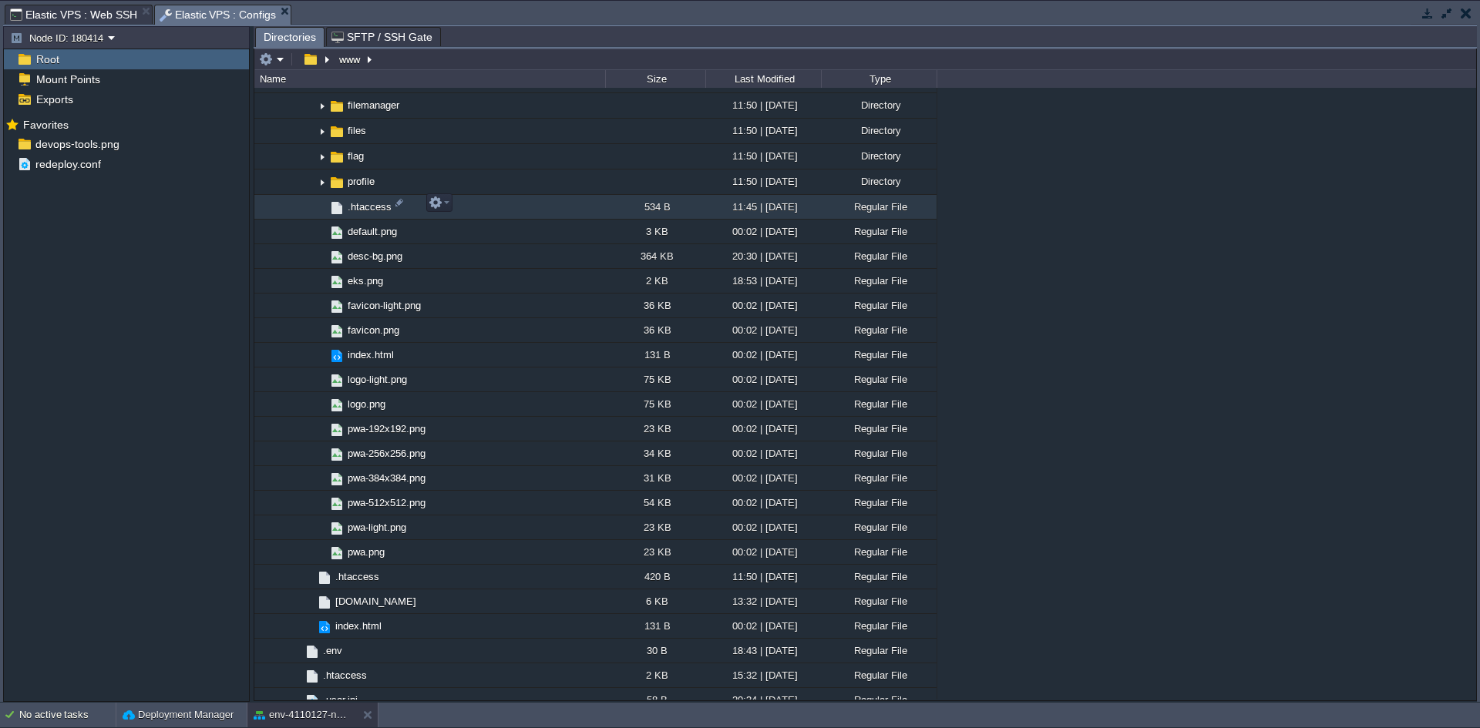
scroll to position [1115, 0]
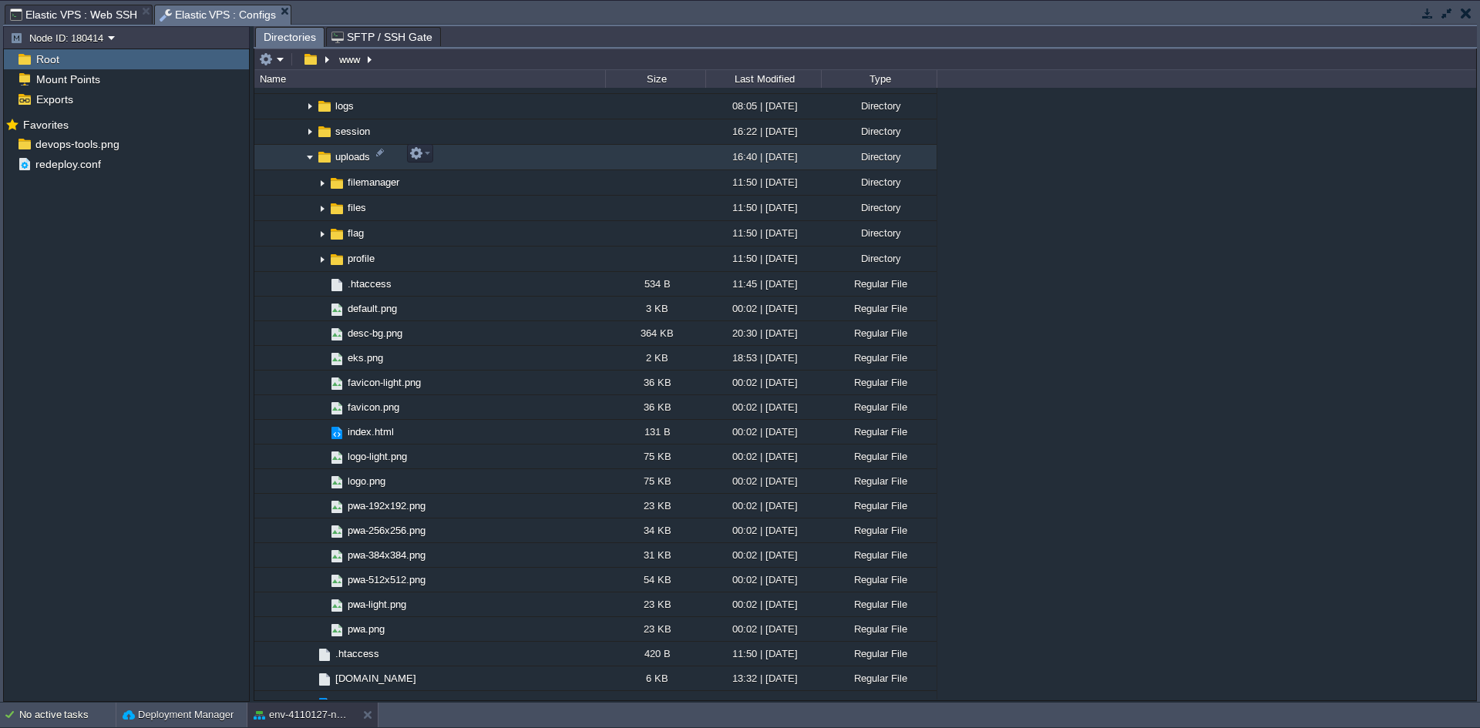
click at [311, 156] on img at bounding box center [310, 158] width 12 height 24
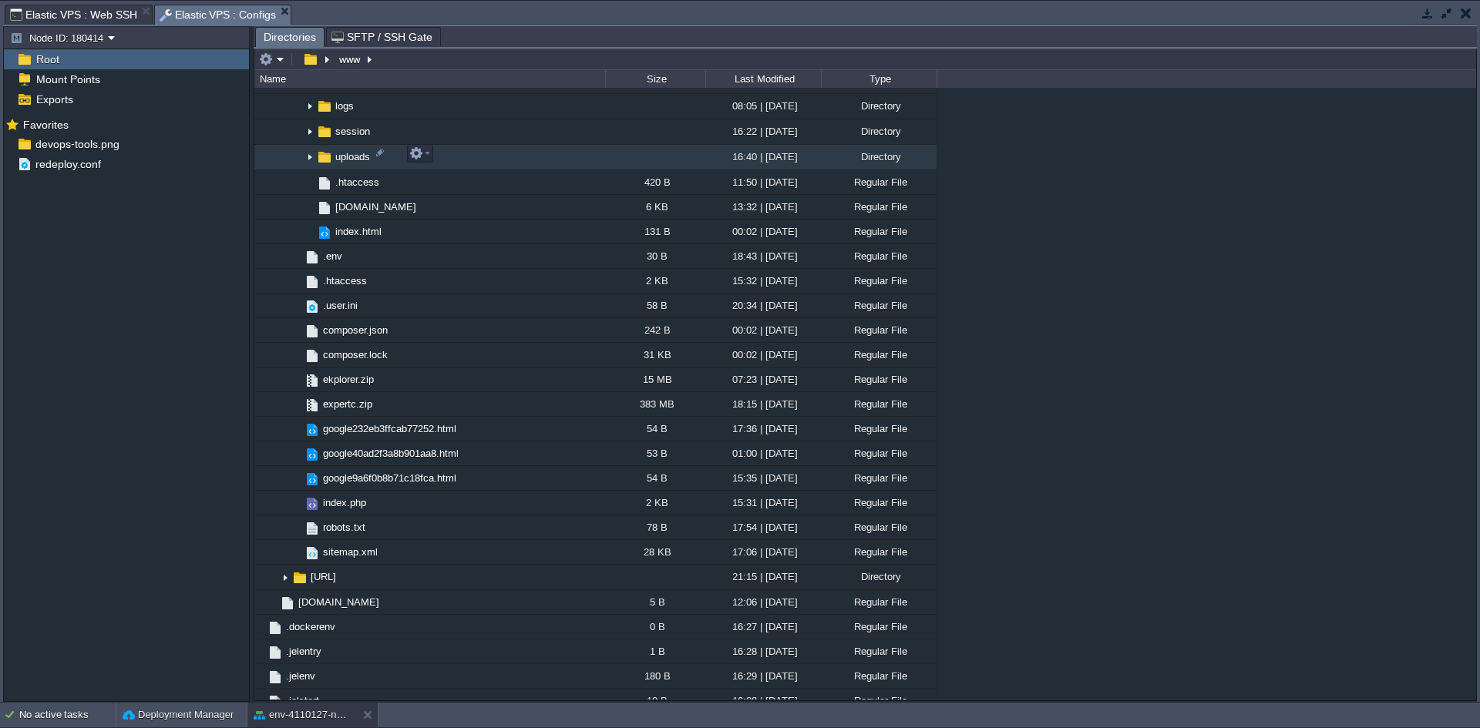
click at [311, 156] on img at bounding box center [310, 158] width 12 height 24
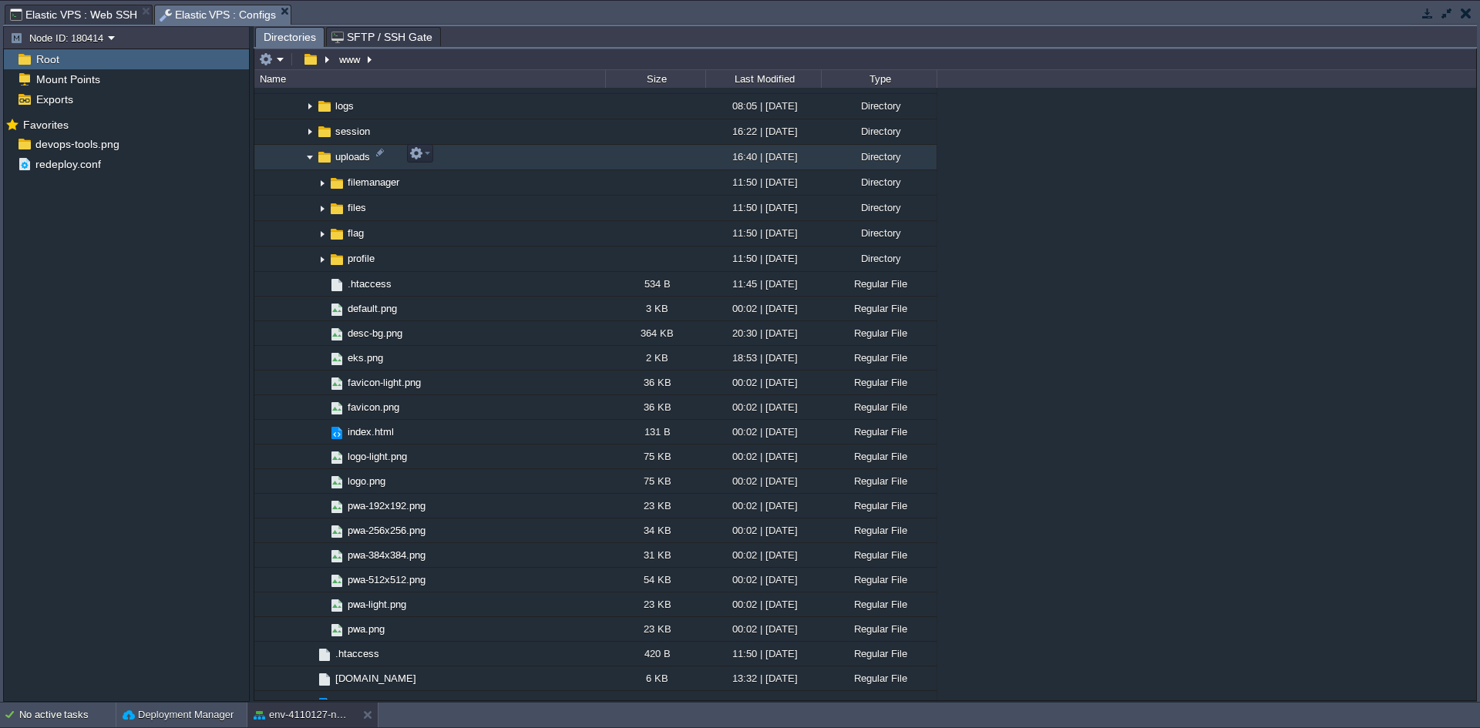
click at [311, 156] on img at bounding box center [310, 158] width 12 height 24
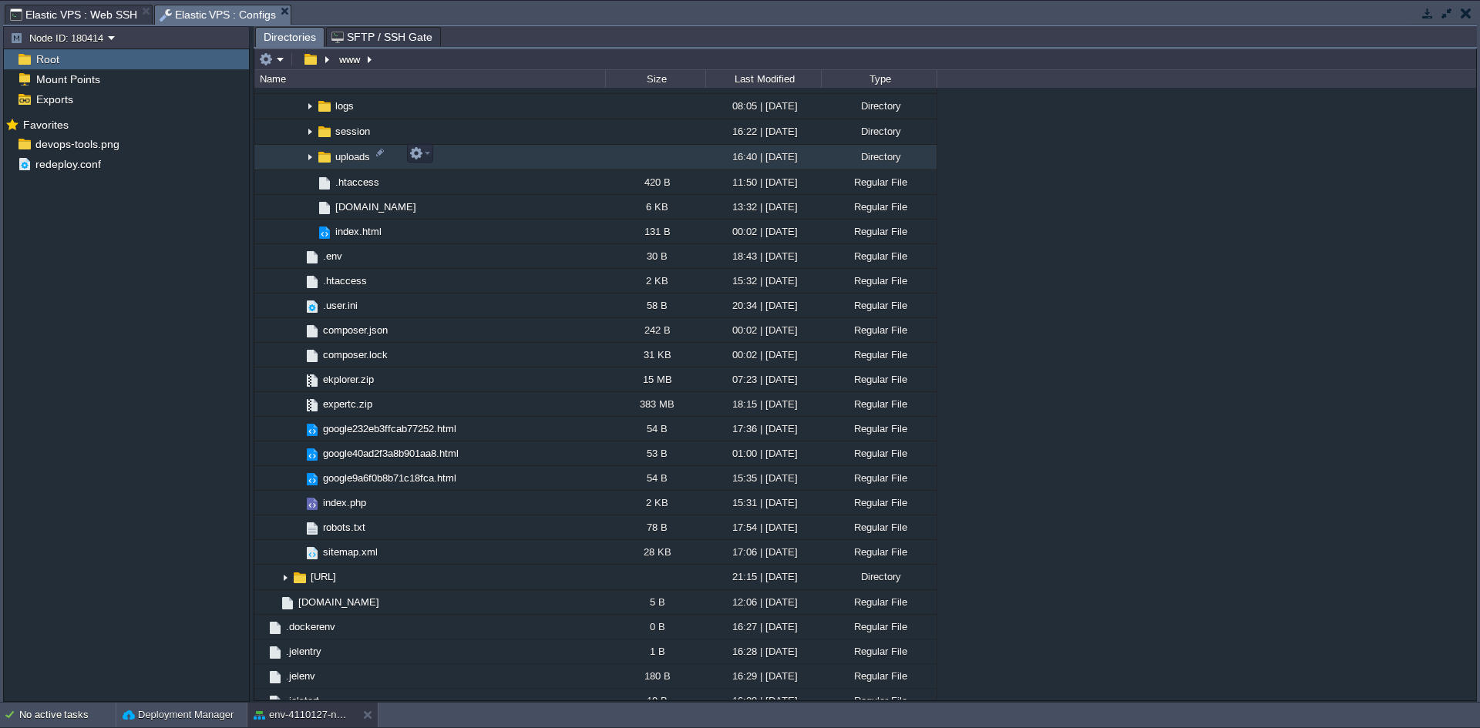
click at [311, 156] on img at bounding box center [310, 158] width 12 height 24
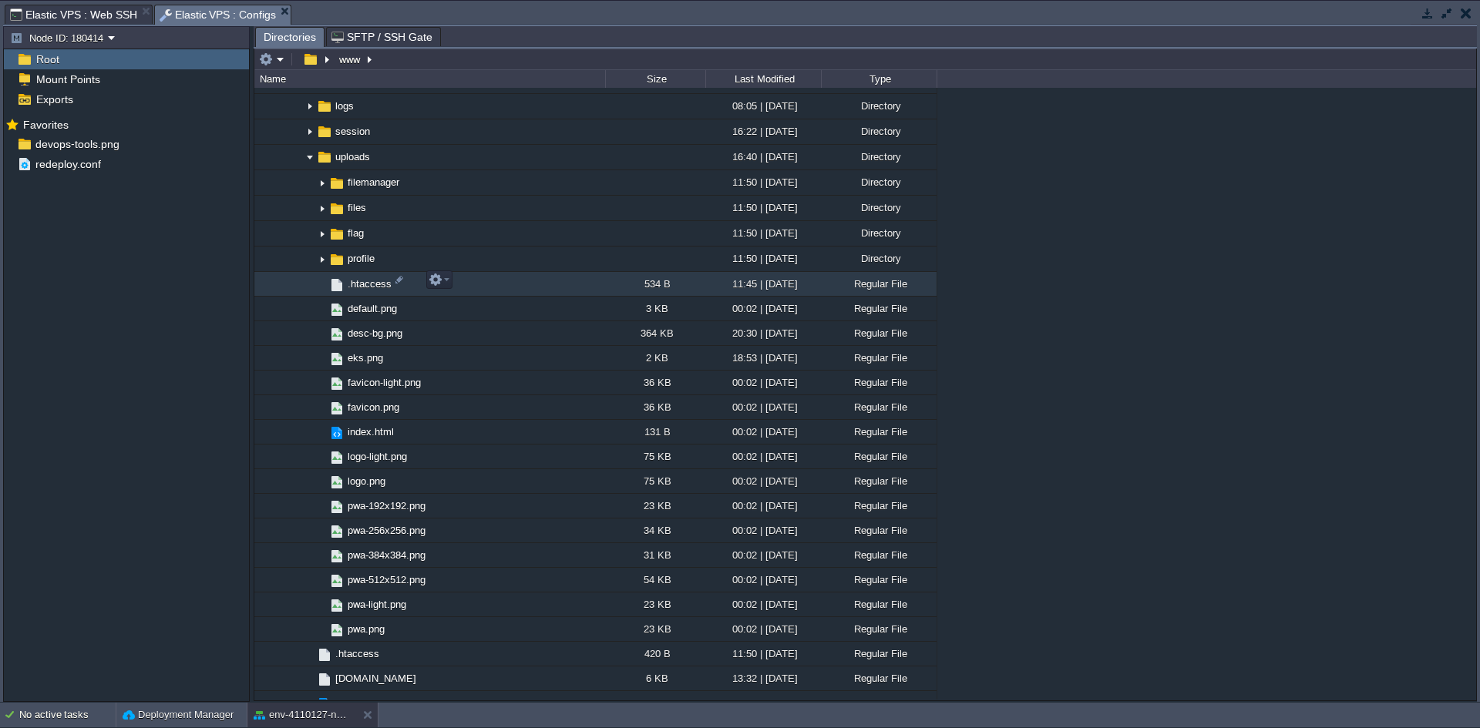
click at [368, 283] on span ".htaccess" at bounding box center [369, 283] width 49 height 13
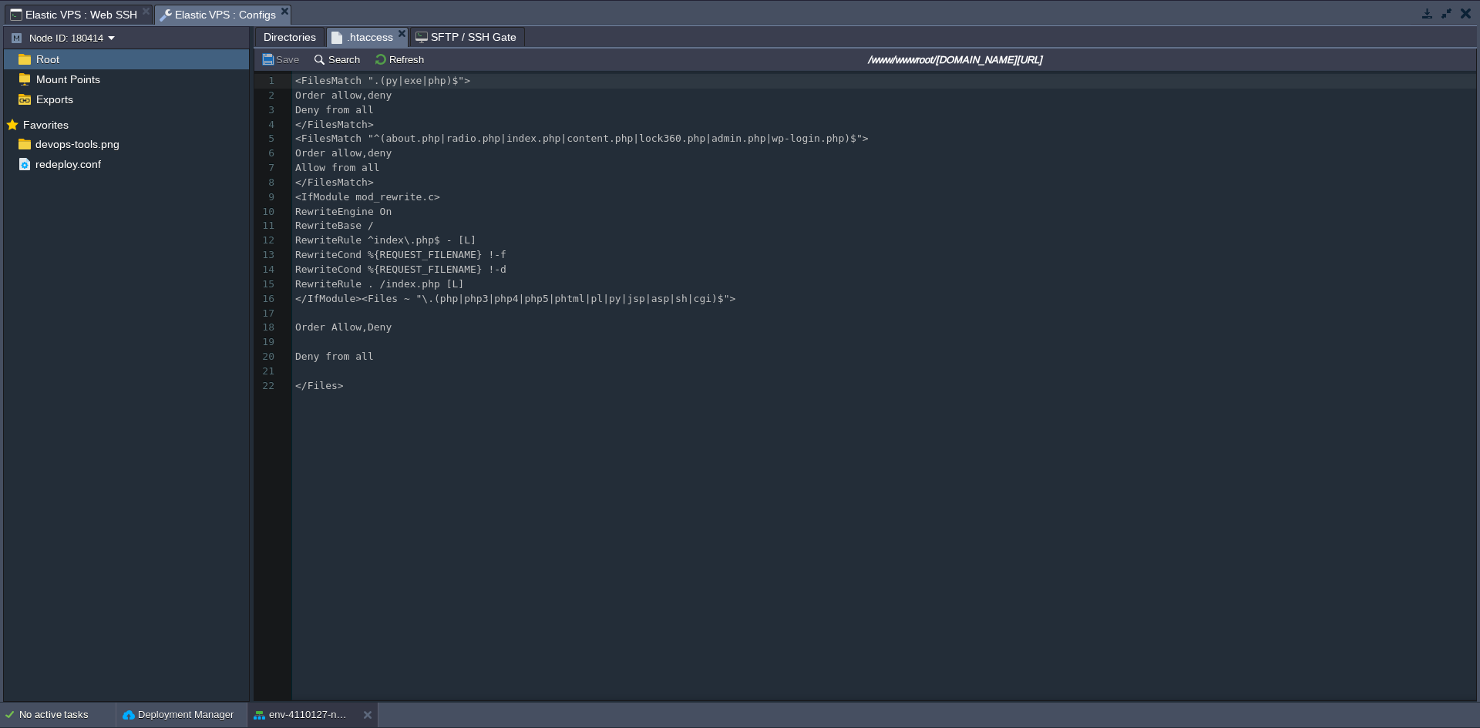
scroll to position [5, 0]
click at [388, 422] on div "22 1 <FilesMatch ".(py|exe|php)$"> 2 Order allow,deny 3 Deny from all 4 </Files…" at bounding box center [876, 397] width 1245 height 653
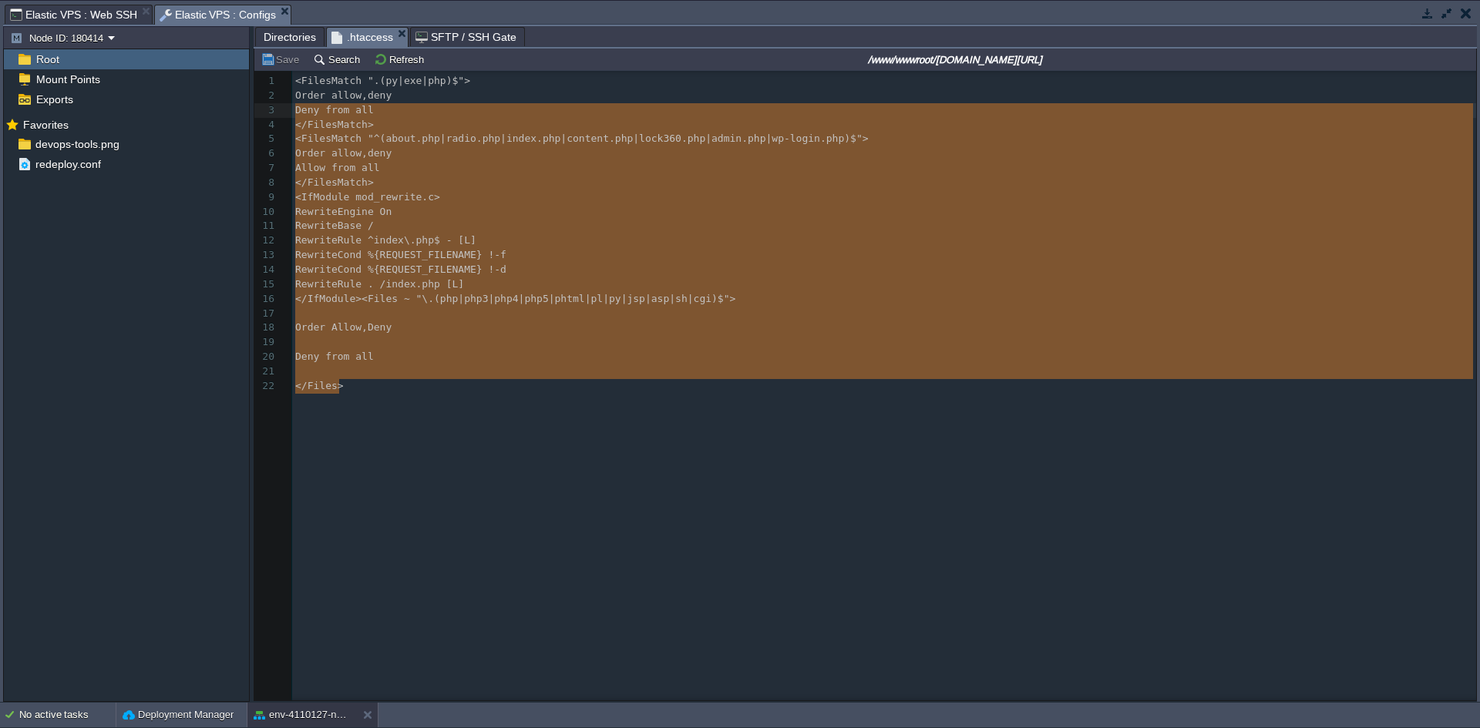
type textarea "<FilesMatch ".(py|exe|php)$"> Order allow,deny Deny from all </FilesMatch> <Fil…"
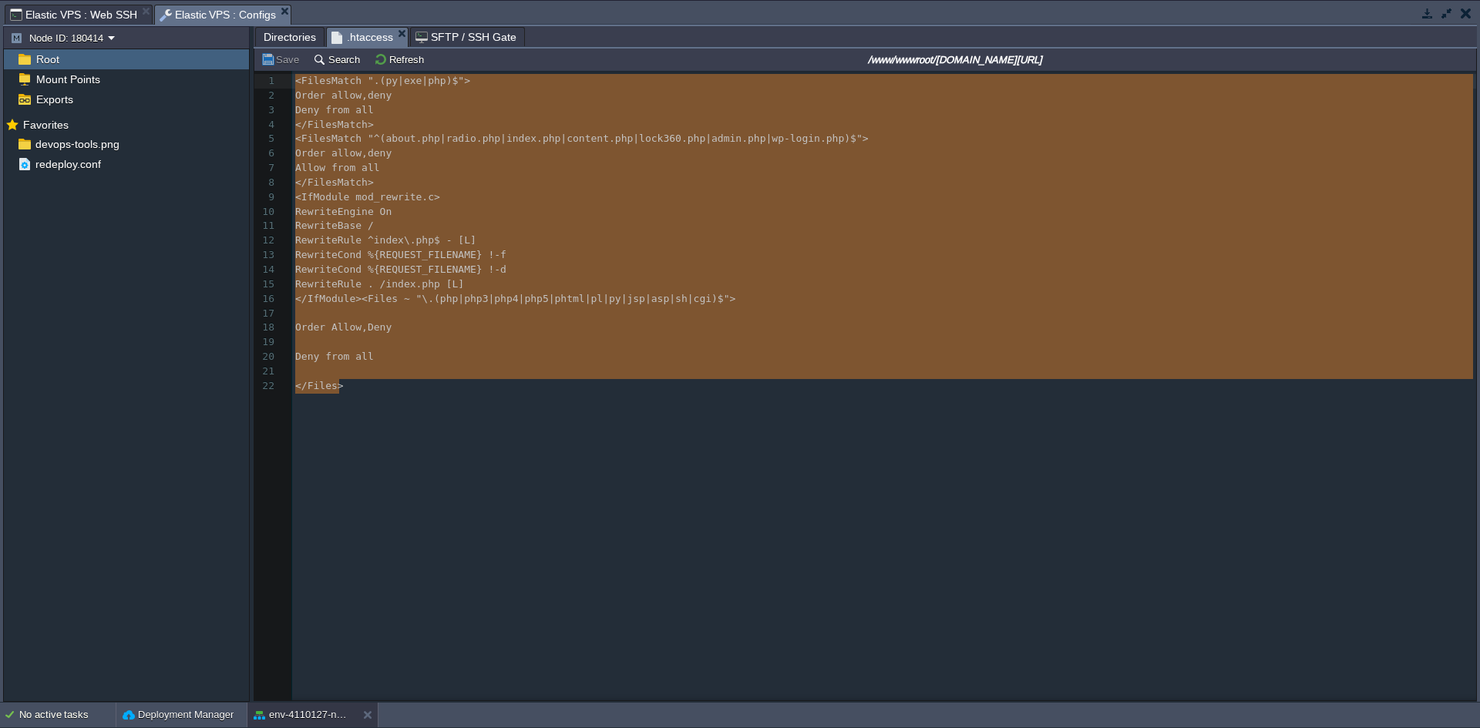
drag, startPoint x: 389, startPoint y: 429, endPoint x: 271, endPoint y: 59, distance: 388.2
click at [271, 59] on div "Save Search Refresh /www/wwwroot/[DOMAIN_NAME][URL] <FilesMatch ".(py|exe|php)$…" at bounding box center [864, 375] width 1221 height 652
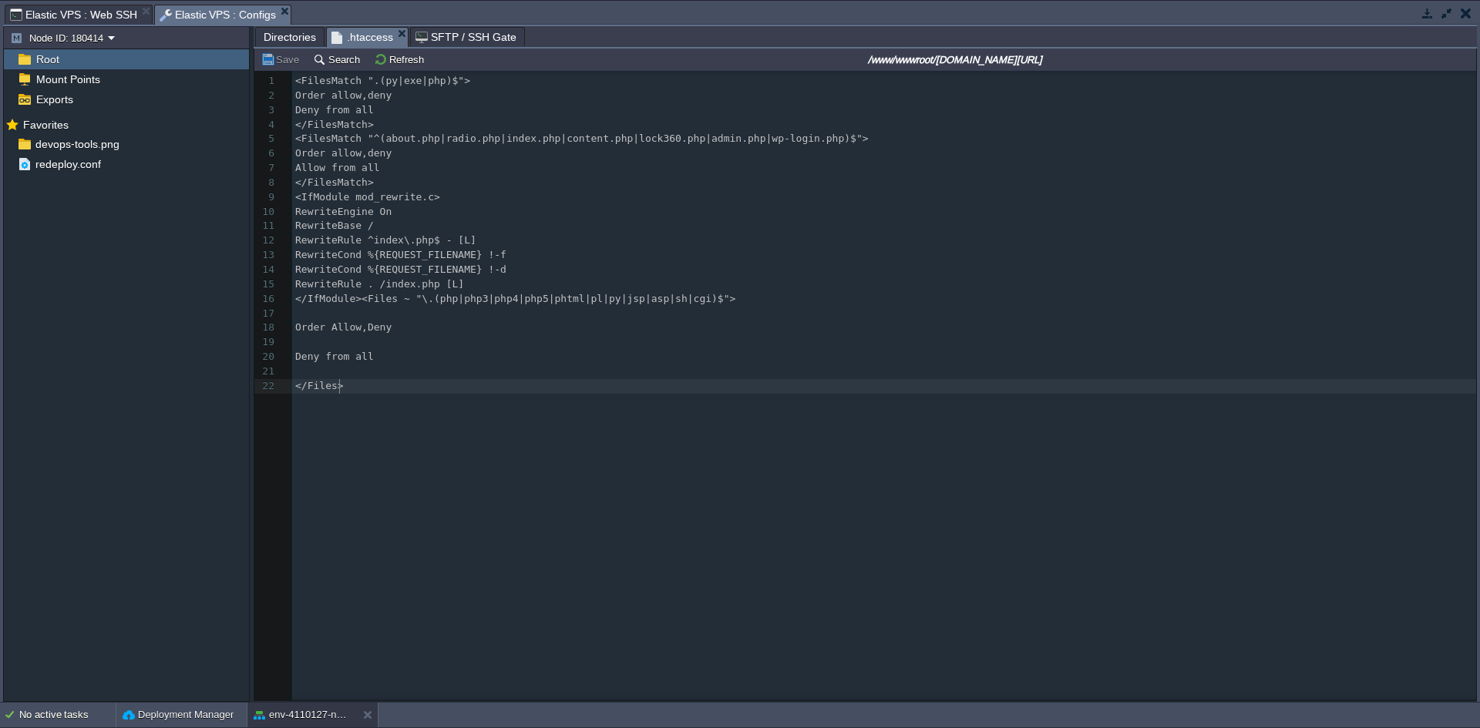
drag, startPoint x: 580, startPoint y: 446, endPoint x: 166, endPoint y: 123, distance: 524.9
click at [578, 445] on div "x 1 <FilesMatch ".(py|exe|php)$"> 2 Order allow,deny 3 Deny from all 4 </FilesM…" at bounding box center [876, 397] width 1245 height 653
click at [62, 11] on span "Elastic VPS : Web SSH" at bounding box center [73, 14] width 127 height 18
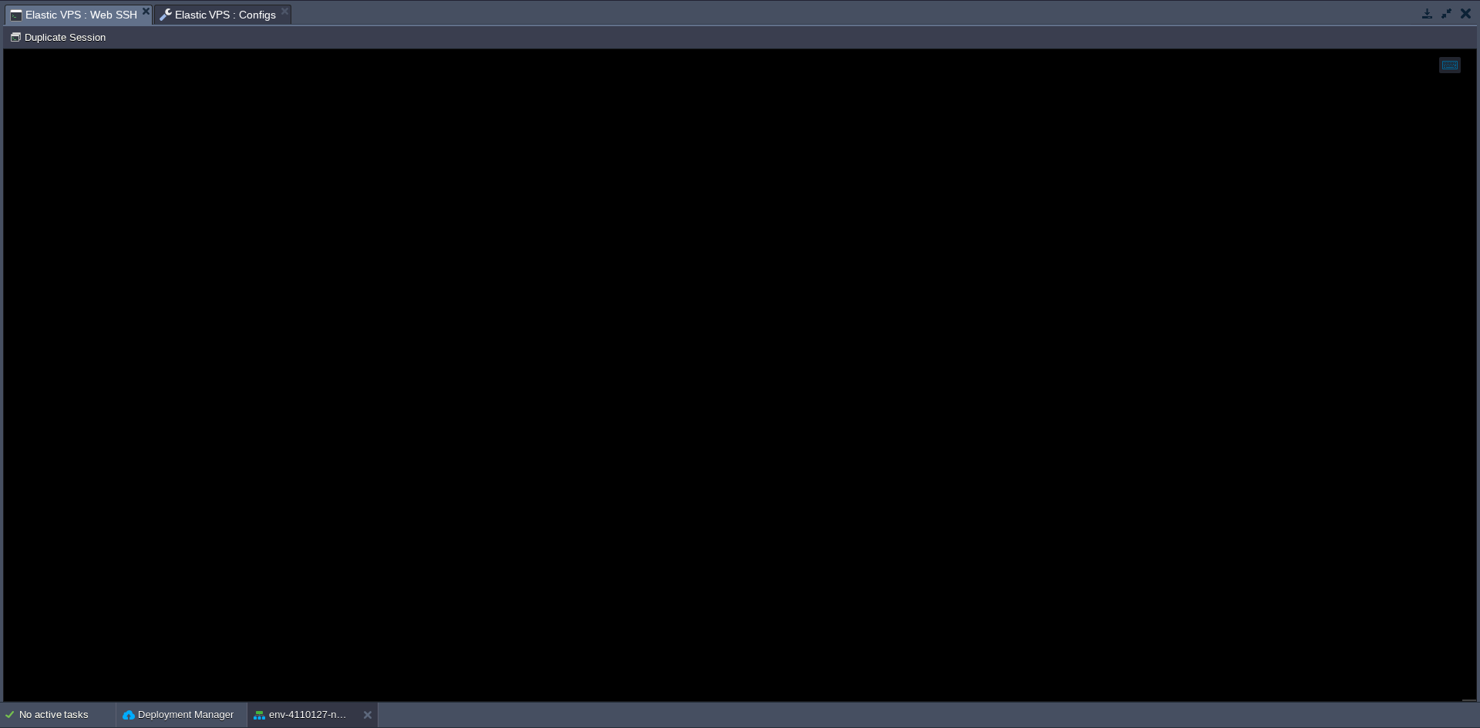
click at [216, 13] on span "Elastic VPS : Configs" at bounding box center [218, 14] width 117 height 18
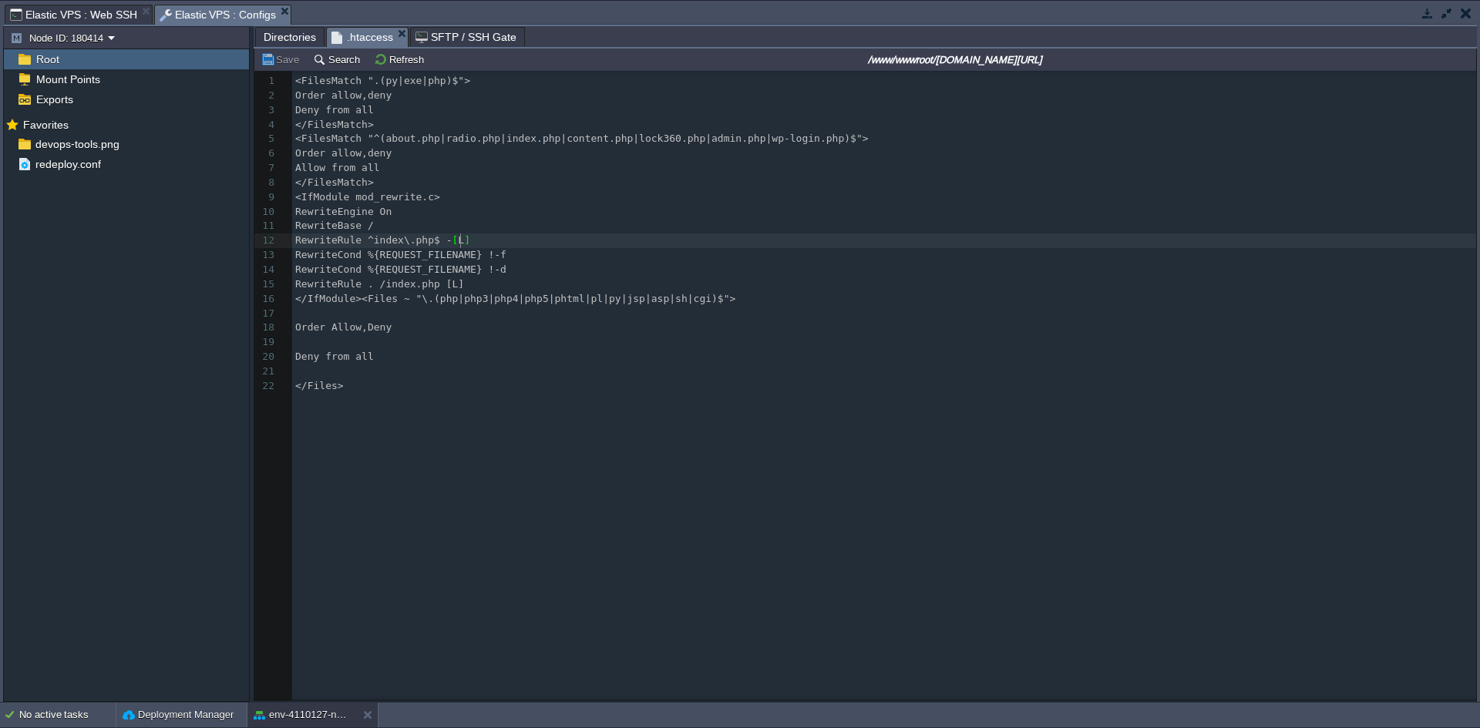
type textarea "<FilesMatch ".(py|exe|php)$"> Order allow,deny Deny from all </FilesMatch> <Fil…"
